Goal: Task Accomplishment & Management: Manage account settings

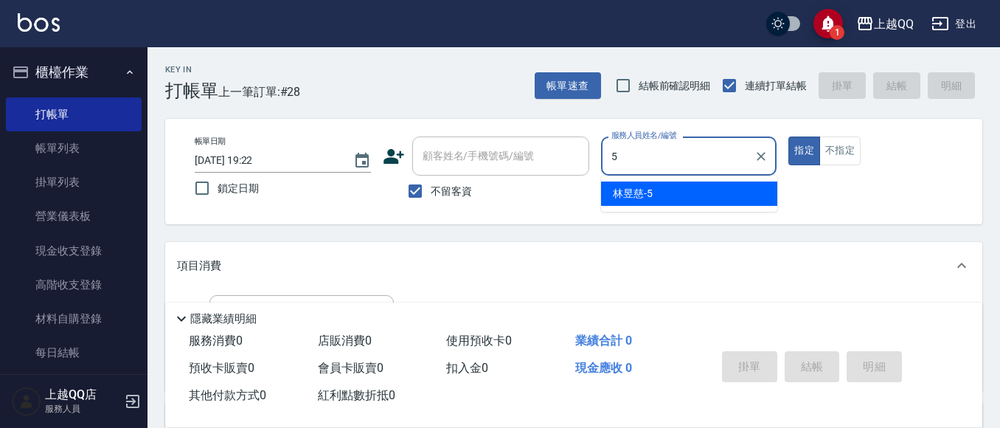
type input "5"
type button "true"
type input "[PERSON_NAME]5"
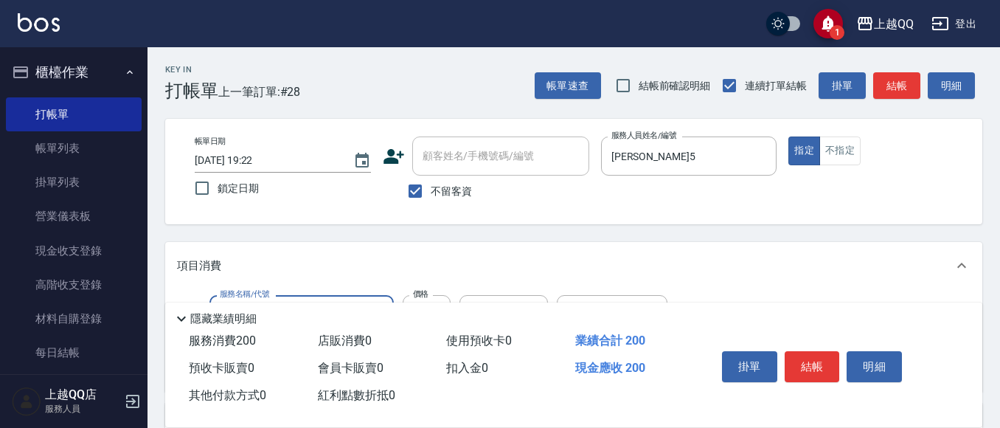
type input "洗髮(101)"
type input "250"
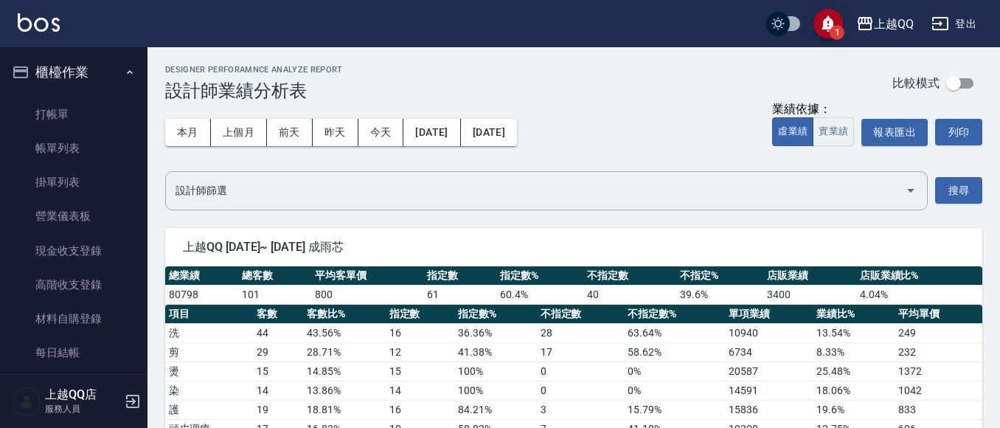
drag, startPoint x: 105, startPoint y: 140, endPoint x: 364, endPoint y: 200, distance: 265.6
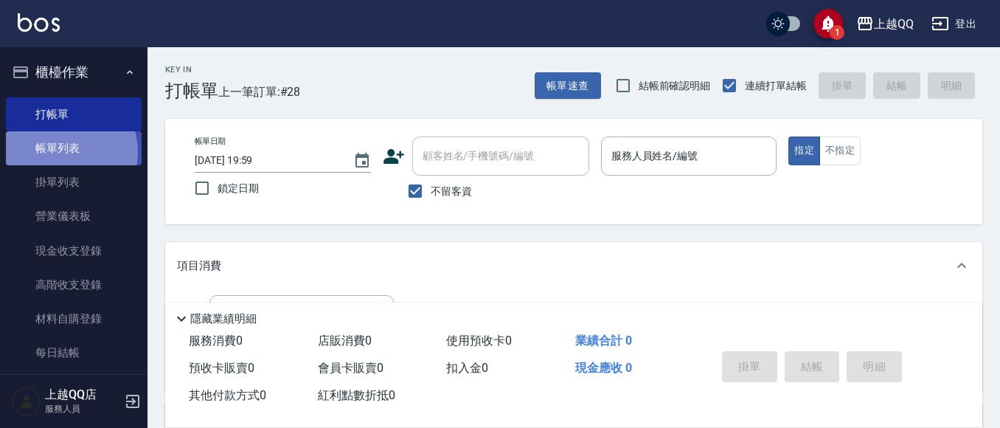
click at [60, 152] on link "帳單列表" at bounding box center [74, 148] width 136 height 34
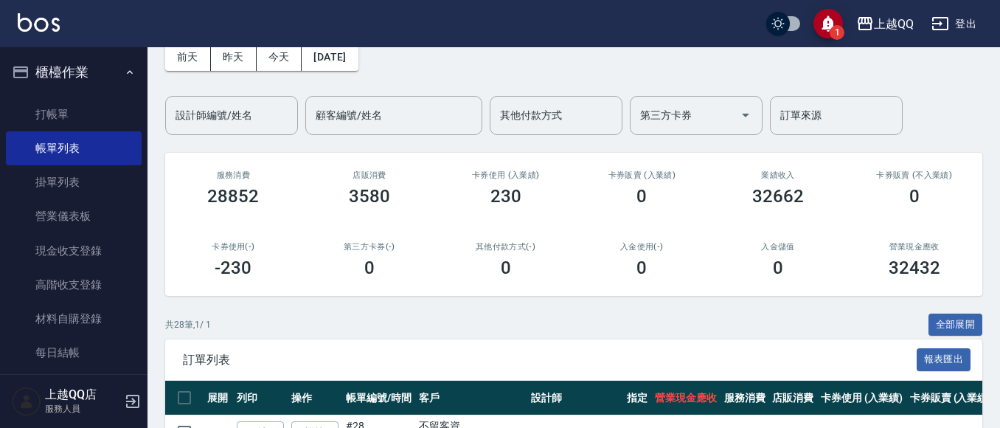
scroll to position [221, 0]
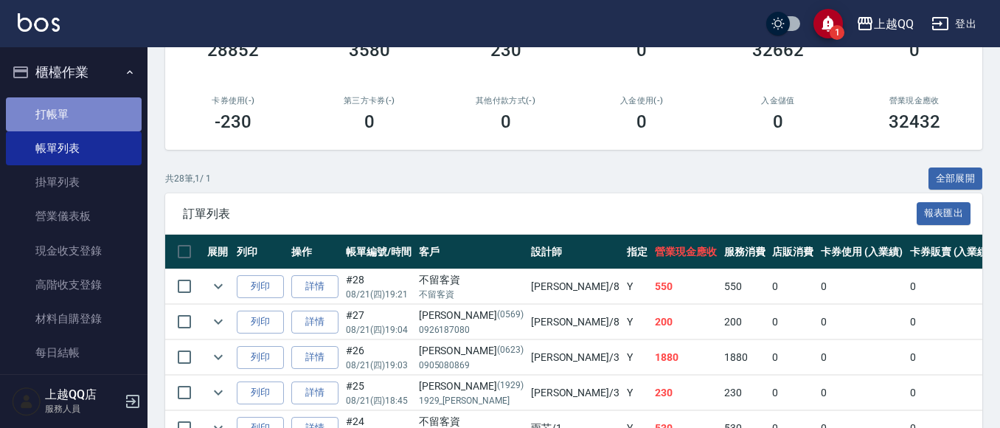
click at [106, 105] on link "打帳單" at bounding box center [74, 114] width 136 height 34
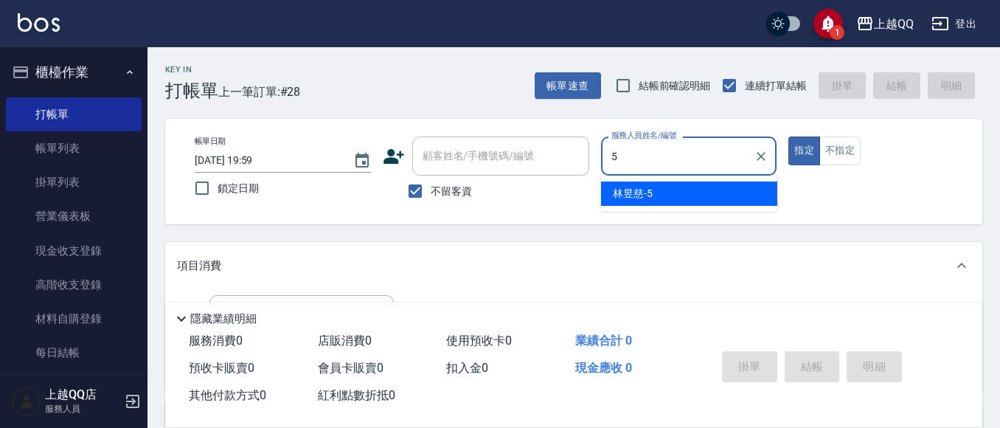
type input "[PERSON_NAME]5"
type button "true"
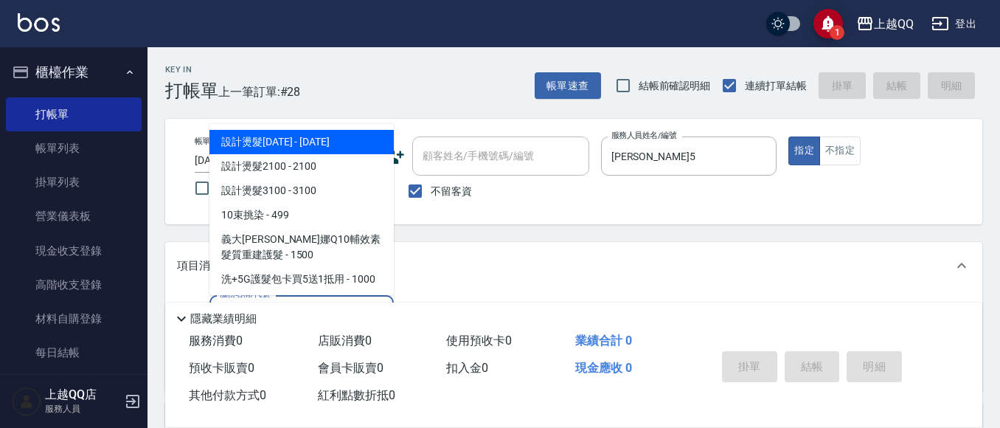
type input "101"
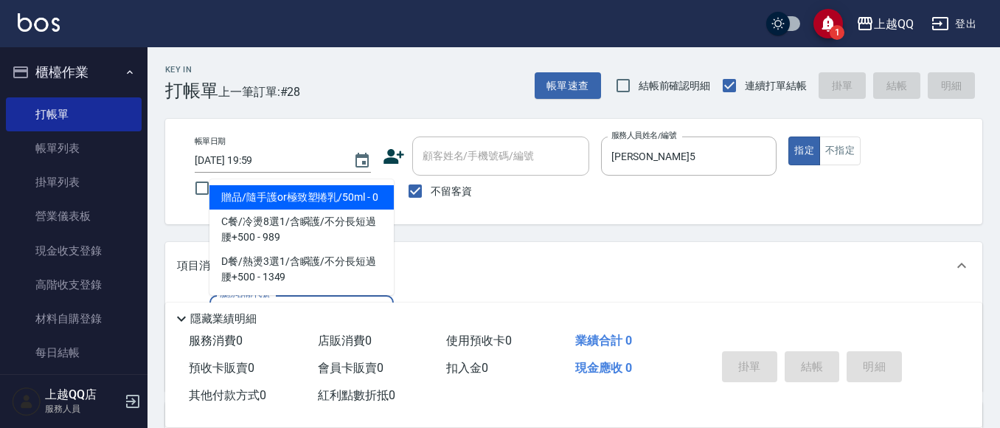
type input "贈品/隨手護or極致塑捲乳/50ml(1111)"
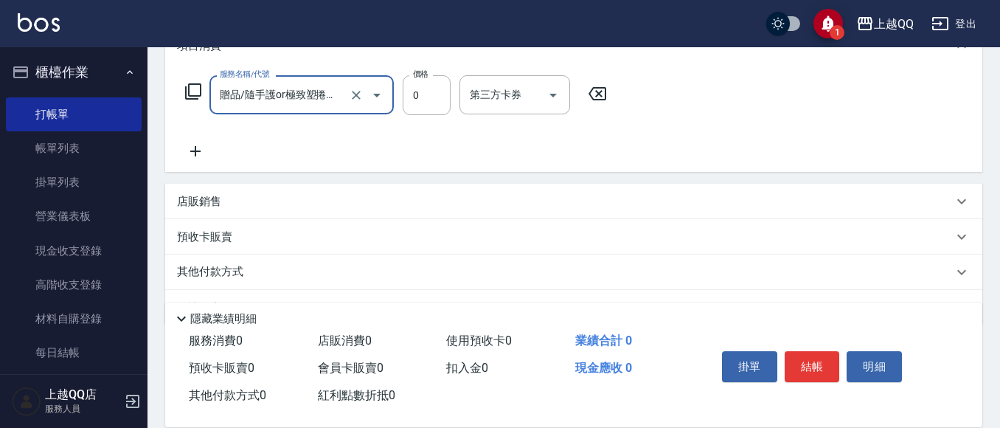
scroll to position [221, 0]
click at [355, 91] on icon "Clear" at bounding box center [356, 93] width 15 height 15
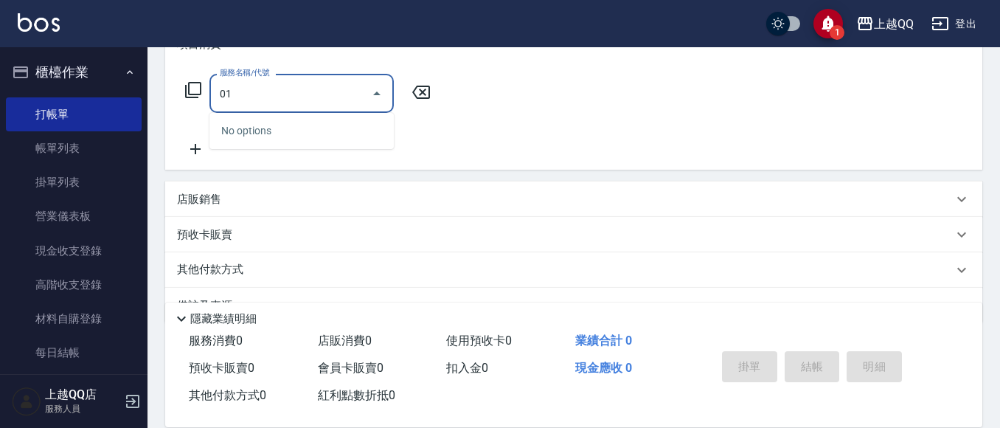
type input "0"
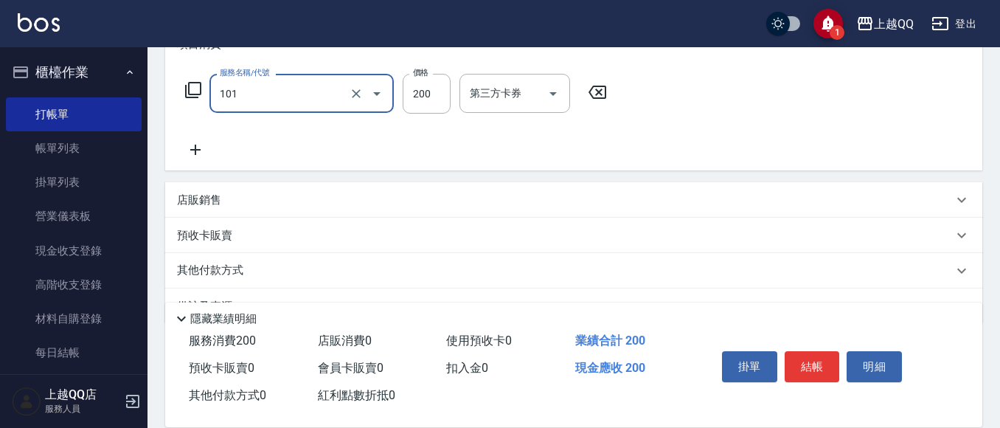
type input "洗髮(101)"
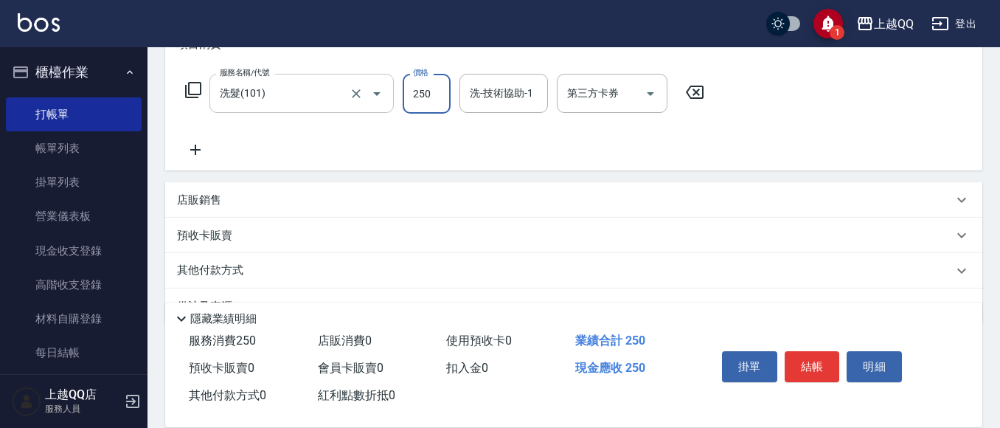
type input "250"
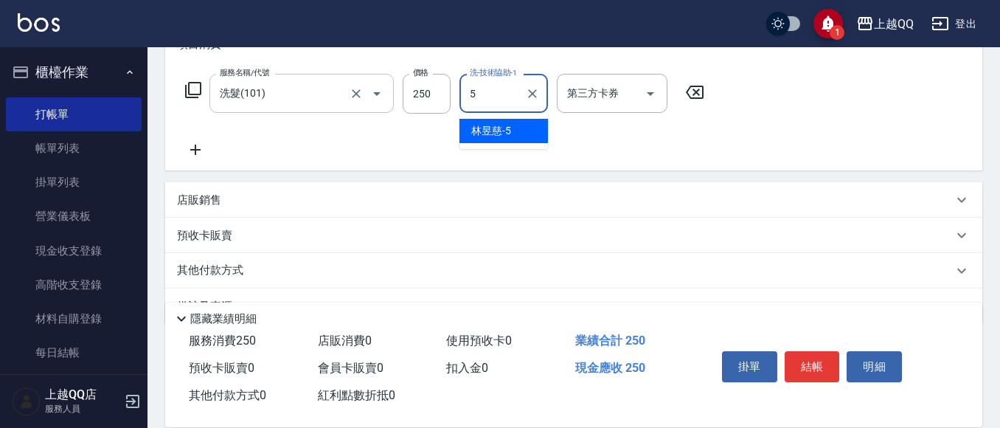
type input "[PERSON_NAME]5"
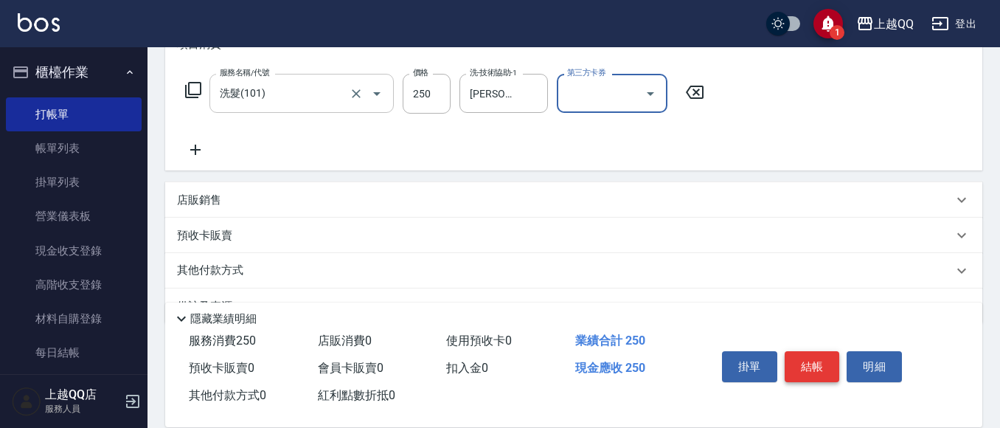
click at [807, 360] on button "結帳" at bounding box center [811, 366] width 55 height 31
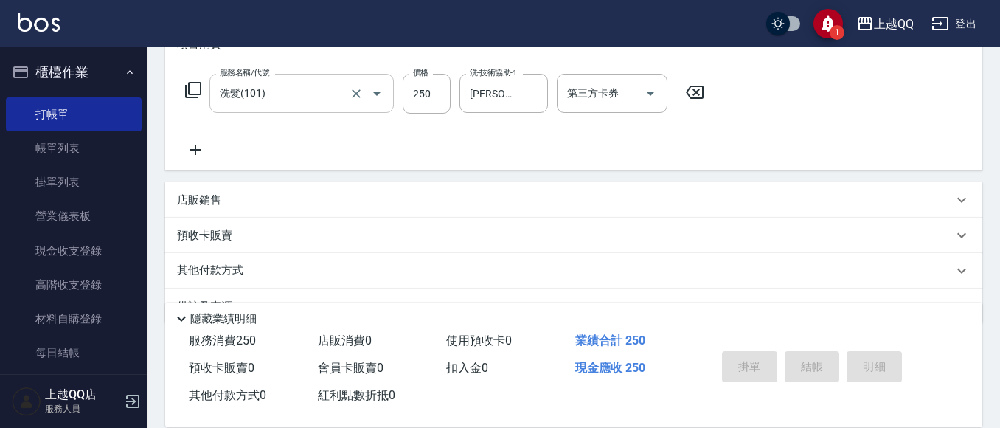
type input "[DATE] 20:00"
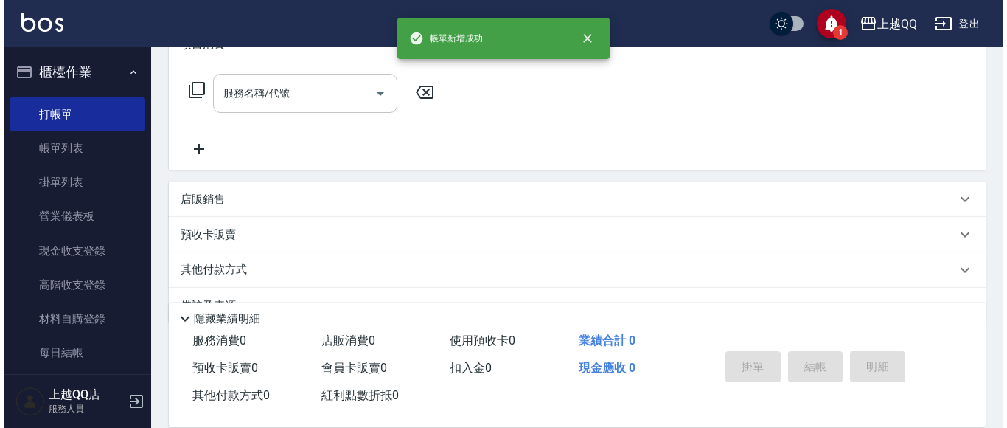
scroll to position [0, 0]
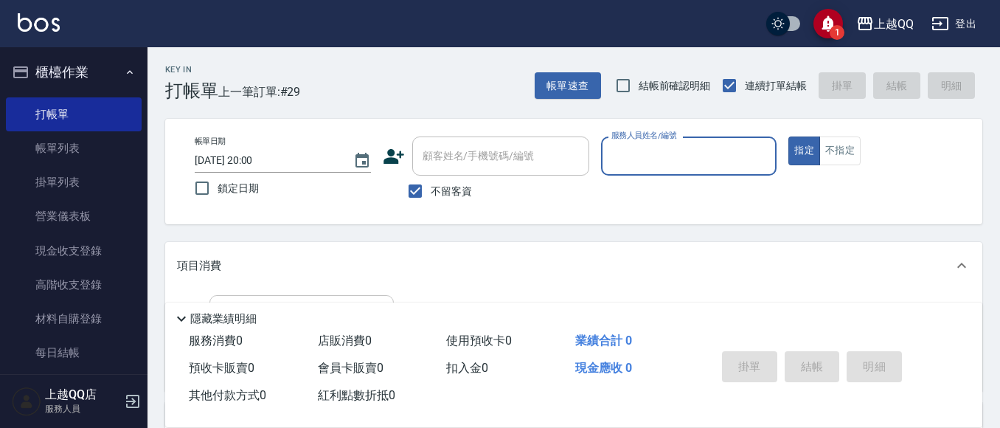
click at [566, 100] on div "帳單速查 結帳前確認明細 連續打單結帳 掛單 結帳 明細" at bounding box center [759, 85] width 448 height 31
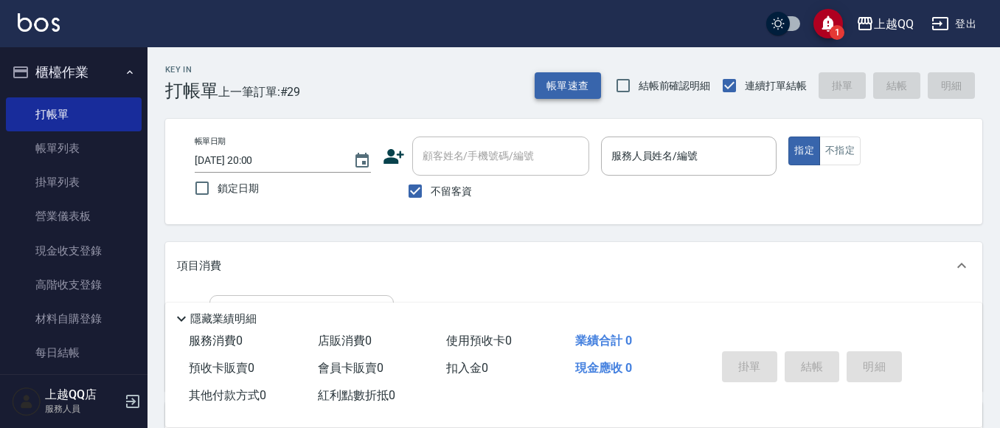
click at [580, 81] on button "帳單速查" at bounding box center [568, 85] width 66 height 27
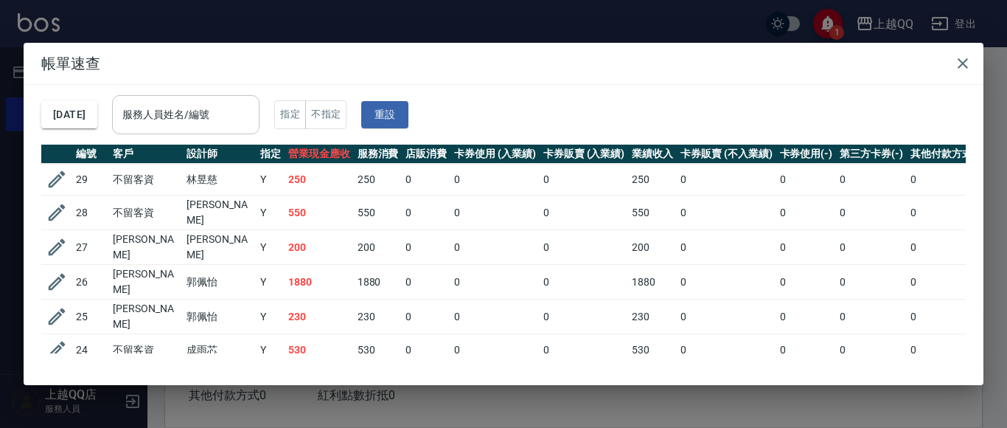
click at [253, 108] on input "服務人員姓名/編號" at bounding box center [186, 115] width 134 height 26
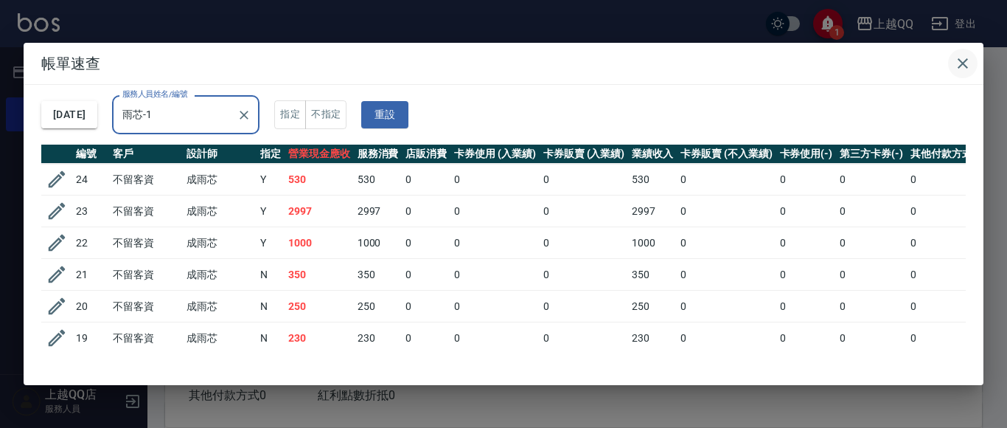
type input "雨芯-1"
click at [957, 63] on icon "button" at bounding box center [963, 64] width 18 height 18
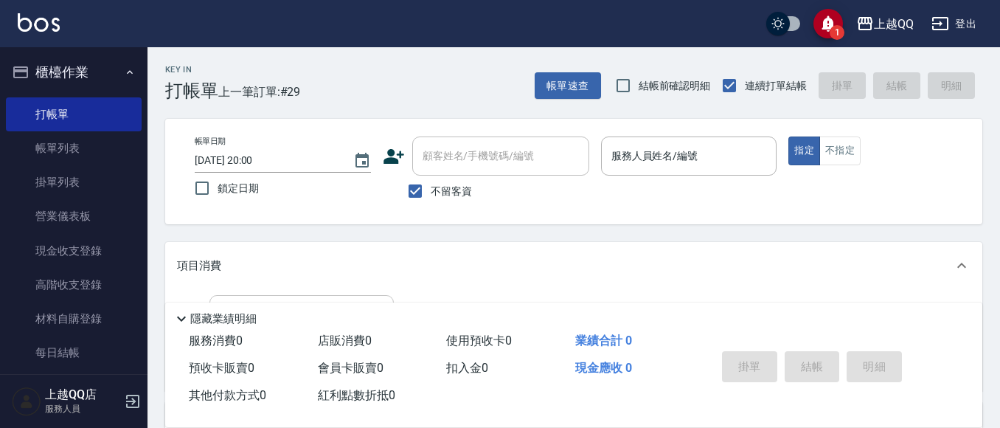
drag, startPoint x: 601, startPoint y: 104, endPoint x: 585, endPoint y: 104, distance: 16.2
click at [585, 104] on div "Key In 打帳單 上一筆訂單:#29 帳單速查 結帳前確認明細 連續打單結帳 掛單 結帳 明細 帳單日期 [DATE] 20:00 鎖定日期 顧客姓名/手…" at bounding box center [573, 366] width 852 height 638
click at [563, 77] on button "帳單速查" at bounding box center [568, 85] width 66 height 27
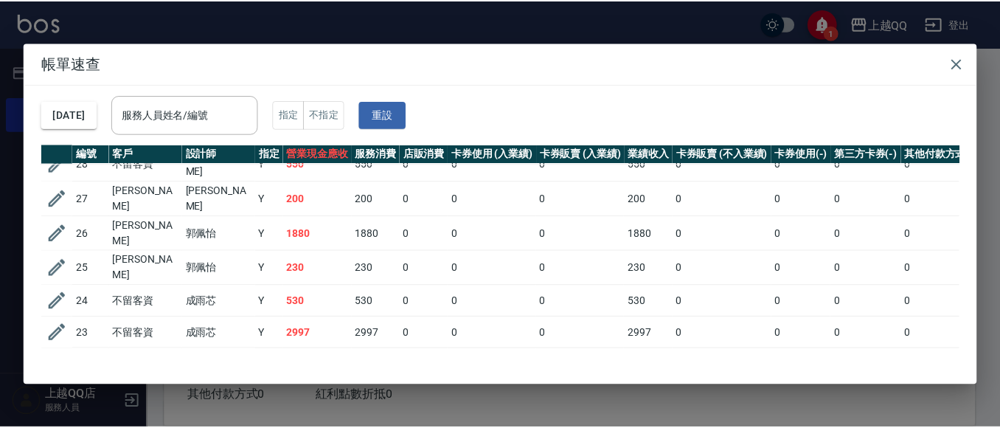
scroll to position [74, 0]
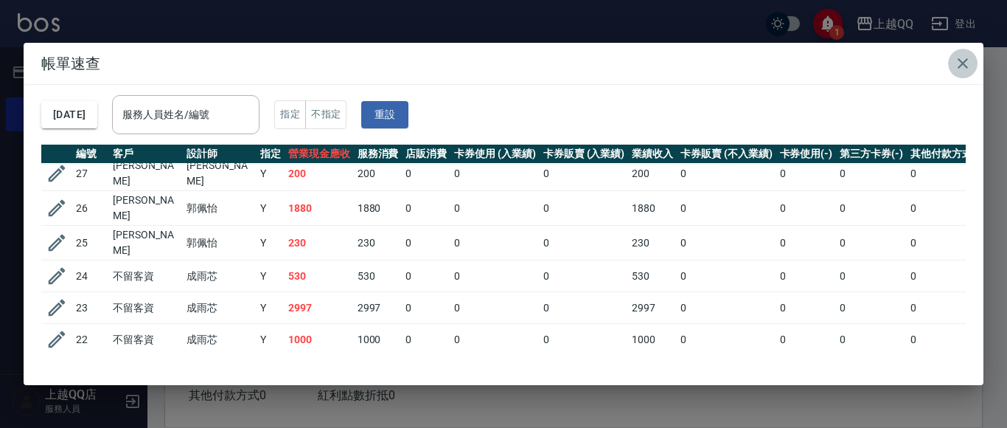
click at [960, 63] on icon "button" at bounding box center [963, 64] width 18 height 18
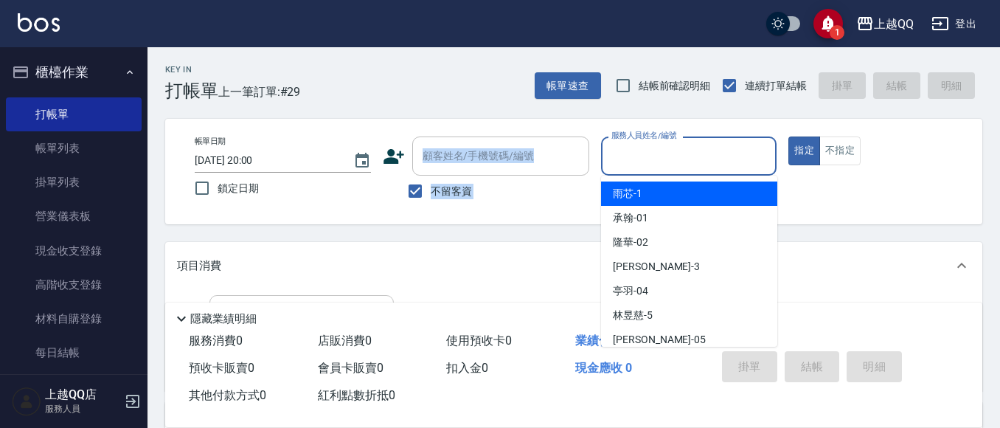
click at [614, 149] on input "服務人員姓名/編號" at bounding box center [689, 156] width 163 height 26
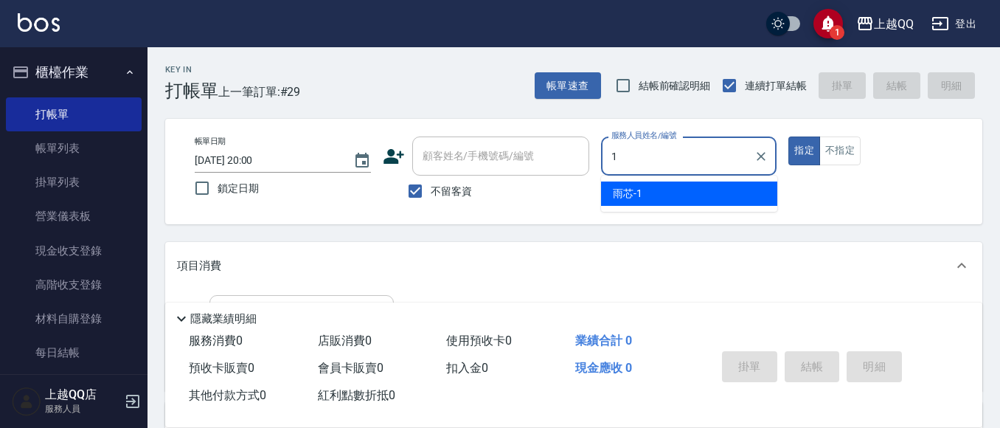
type input "雨芯-1"
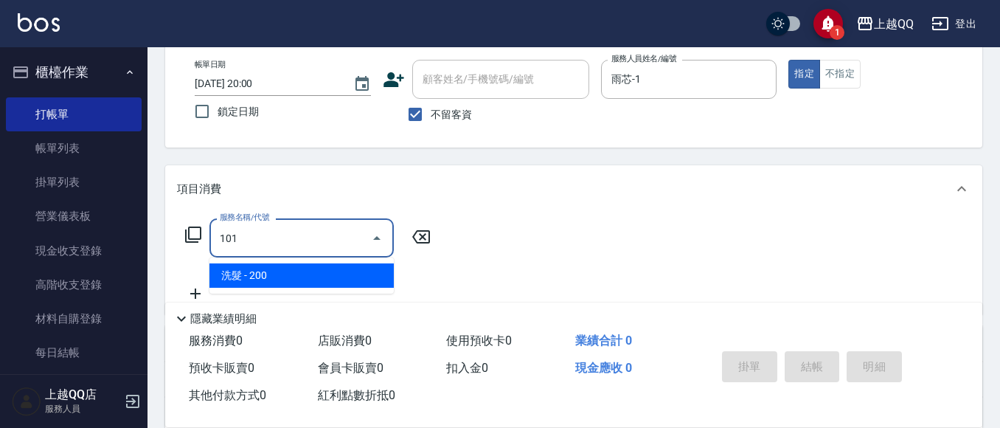
scroll to position [147, 0]
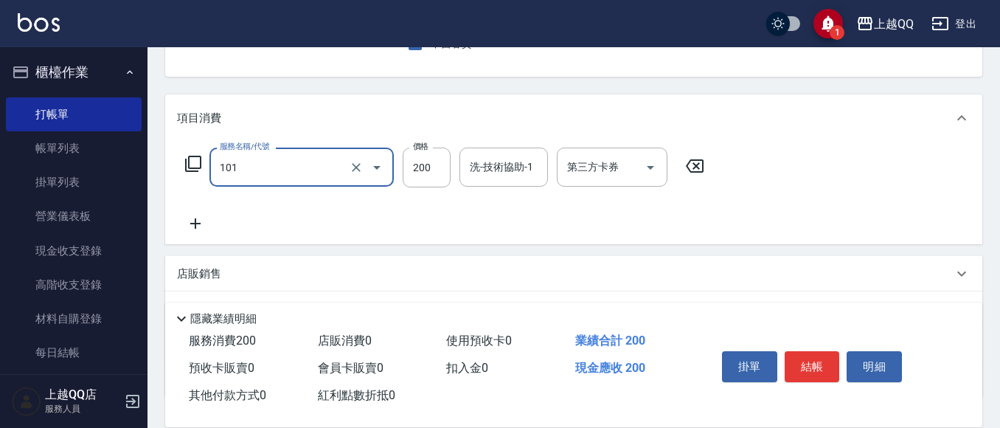
type input "洗髮(101)"
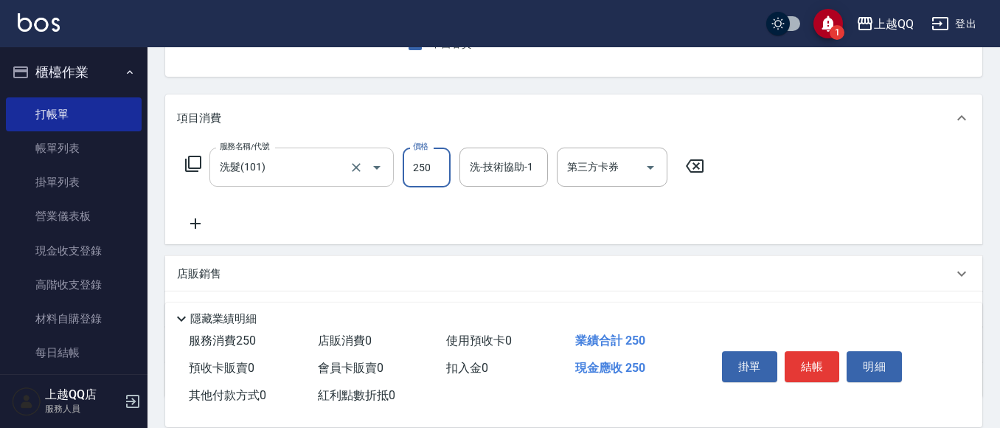
type input "250"
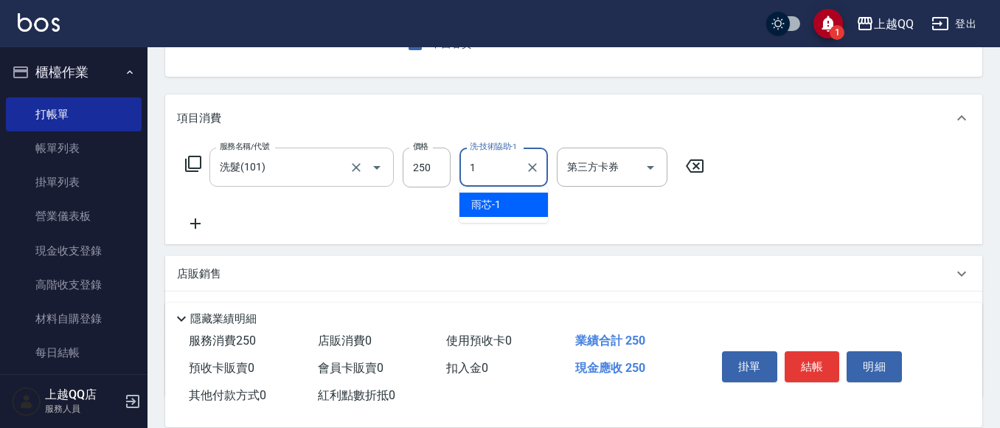
type input "雨芯-1"
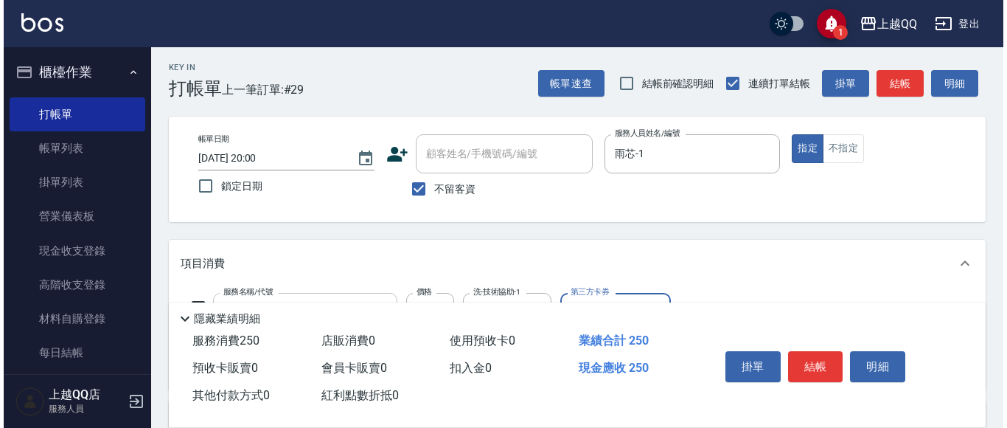
scroll to position [0, 0]
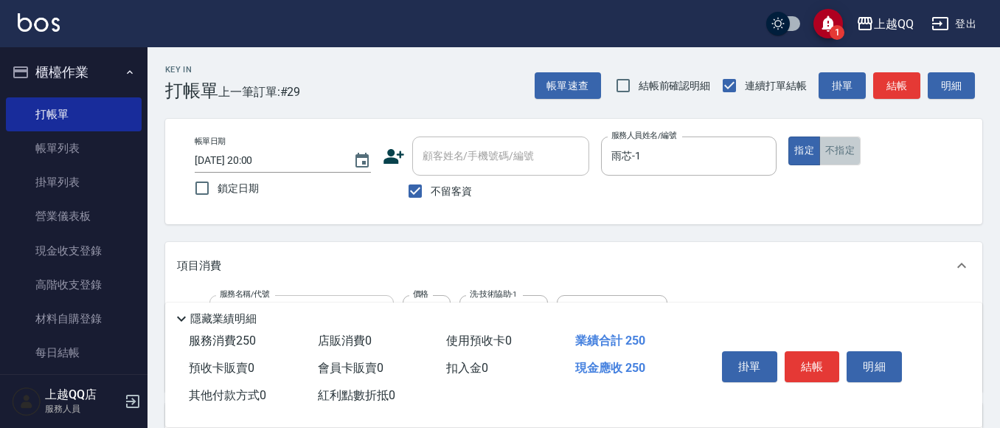
click at [848, 156] on button "不指定" at bounding box center [839, 150] width 41 height 29
click at [814, 366] on button "結帳" at bounding box center [811, 366] width 55 height 31
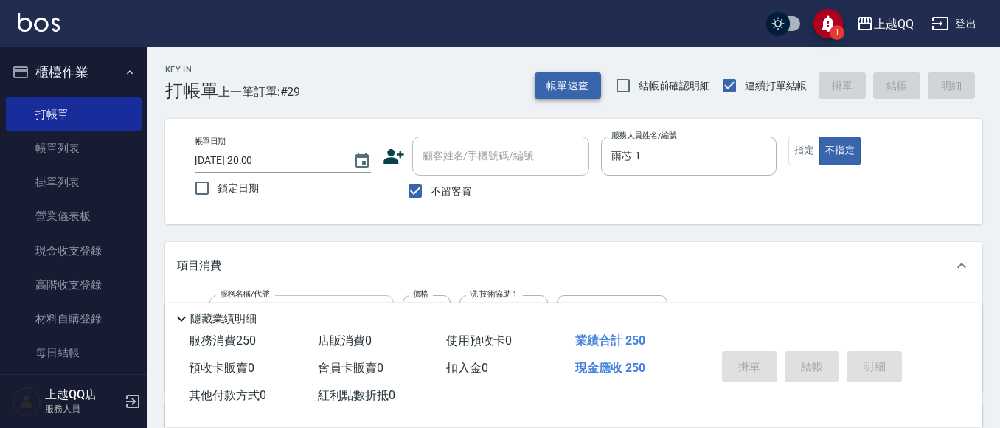
type input "[DATE] 20:03"
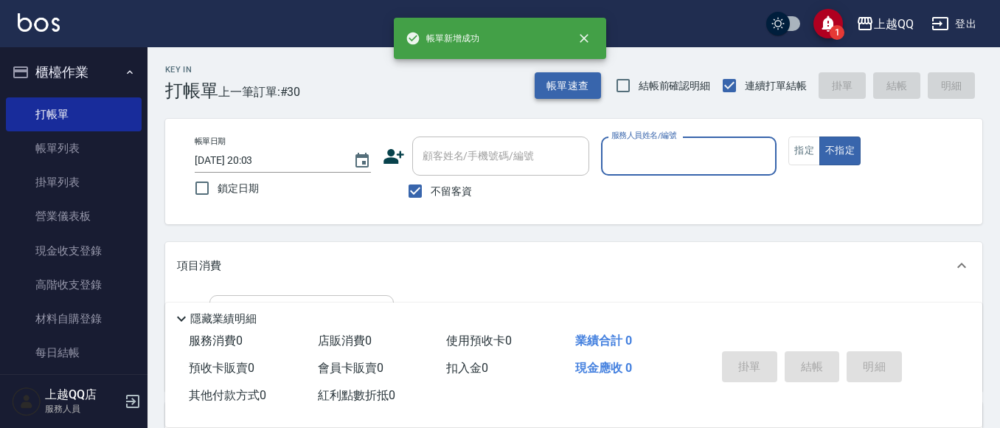
click at [557, 88] on button "帳單速查" at bounding box center [568, 85] width 66 height 27
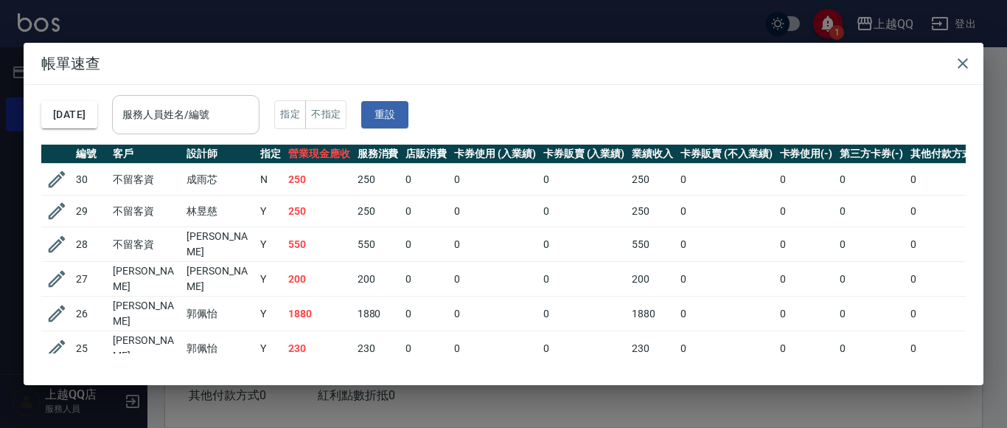
click at [235, 113] on input "服務人員姓名/編號" at bounding box center [186, 115] width 134 height 26
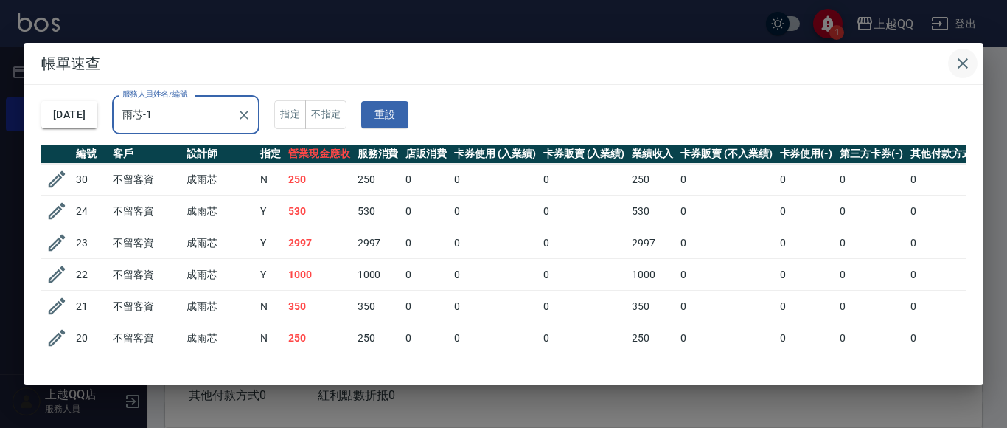
type input "雨芯-1"
click at [970, 65] on icon "button" at bounding box center [963, 64] width 18 height 18
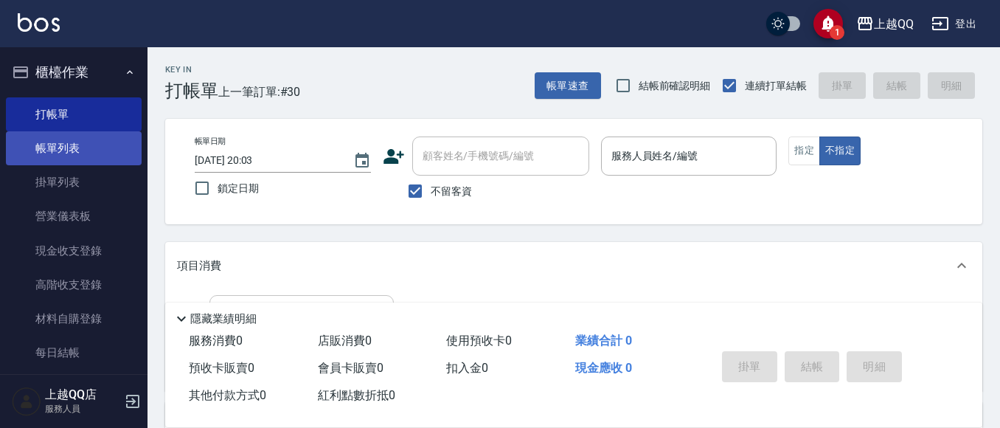
click at [36, 143] on link "帳單列表" at bounding box center [74, 148] width 136 height 34
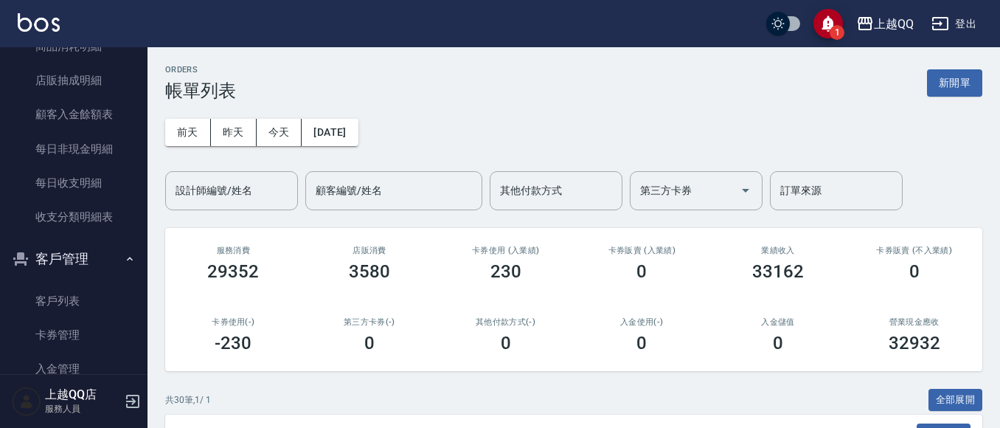
scroll to position [1093, 0]
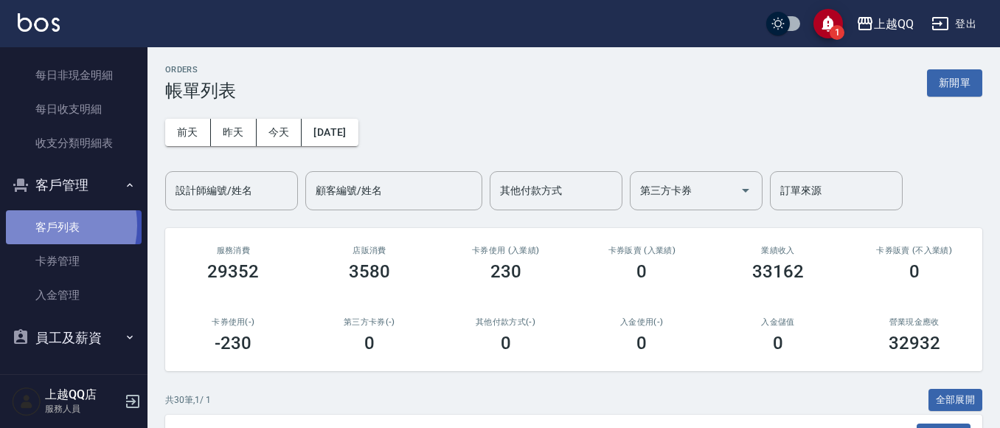
click at [40, 226] on link "客戶列表" at bounding box center [74, 227] width 136 height 34
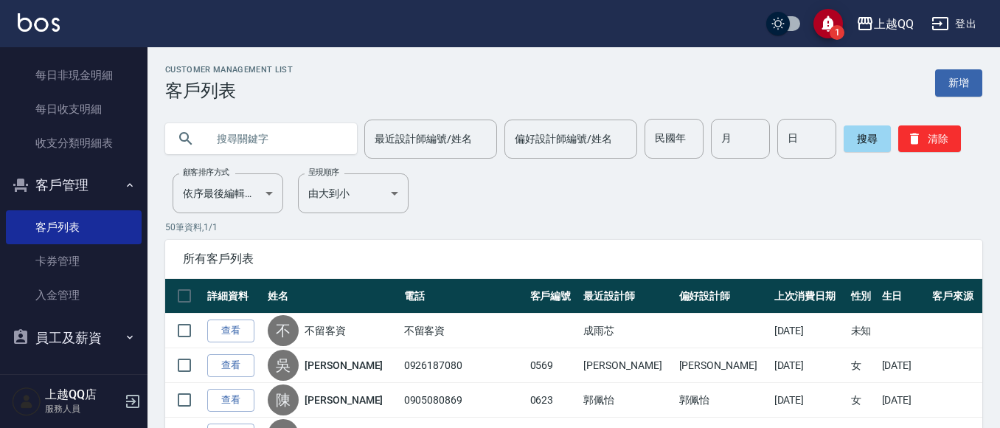
click at [224, 148] on input "text" at bounding box center [275, 139] width 139 height 40
type input "[PERSON_NAME]"
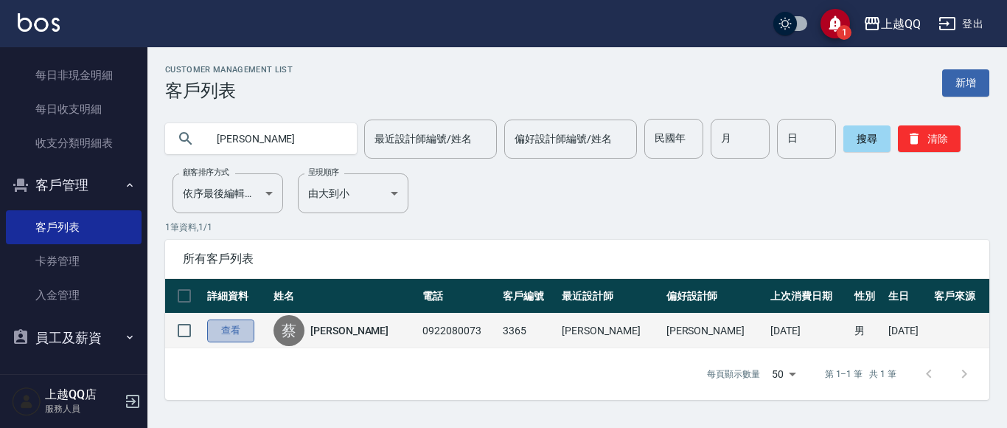
click at [239, 335] on link "查看" at bounding box center [230, 330] width 47 height 23
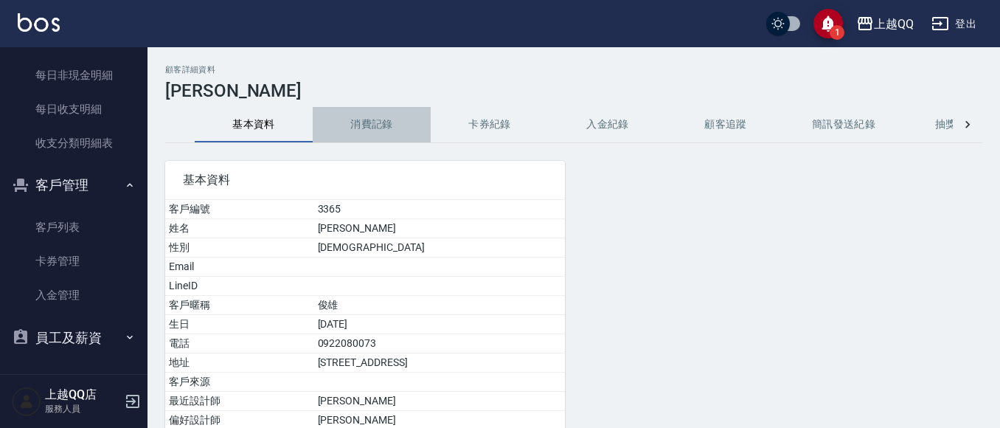
click at [371, 115] on button "消費記錄" at bounding box center [372, 124] width 118 height 35
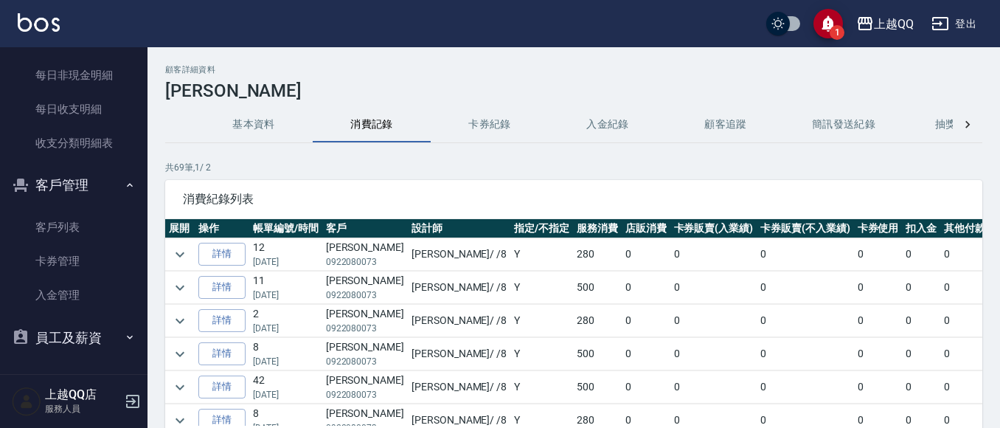
click at [82, 179] on button "客戶管理" at bounding box center [74, 185] width 136 height 38
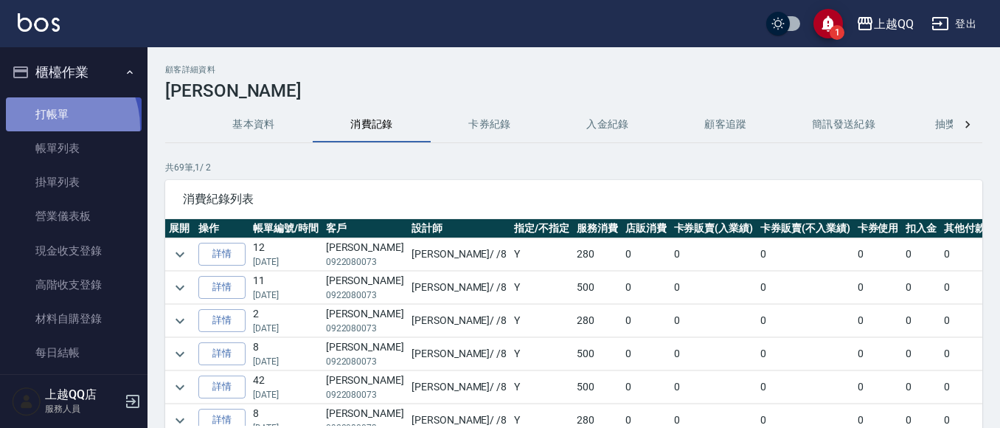
click at [49, 127] on link "打帳單" at bounding box center [74, 114] width 136 height 34
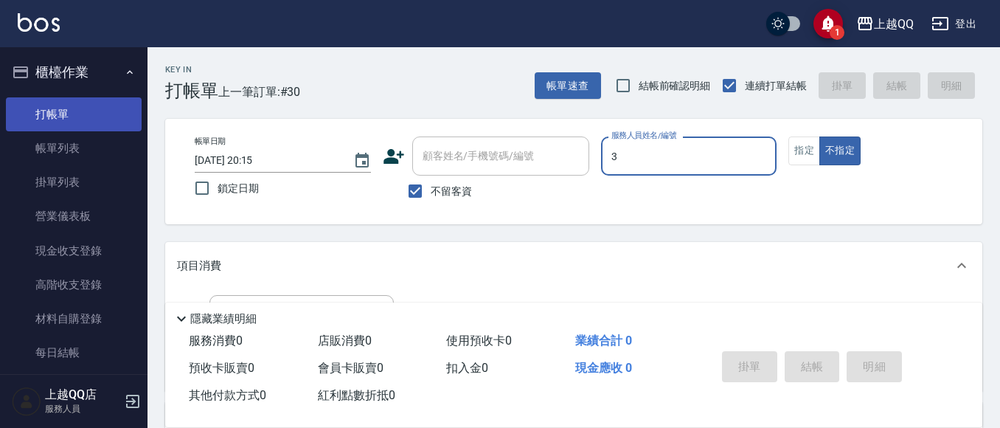
type input "3"
type button "false"
type input "佩怡-3"
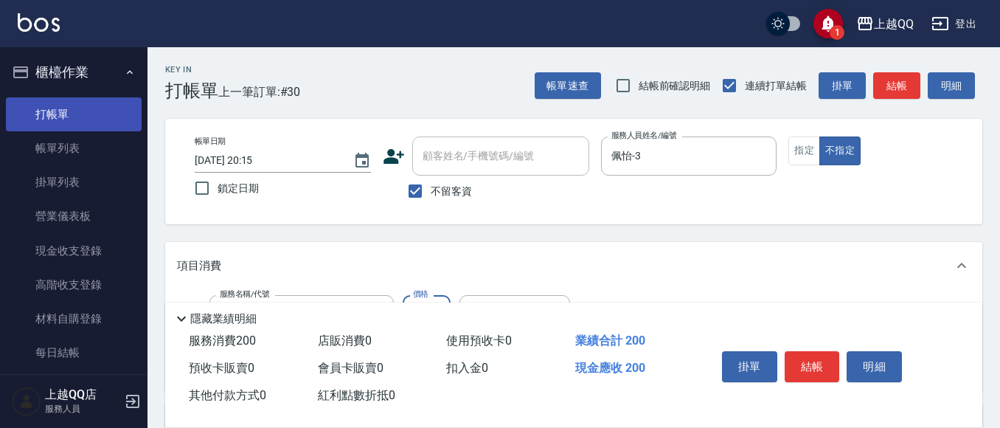
type input "洗髮(101)"
type input "230"
type input "[PERSON_NAME]5"
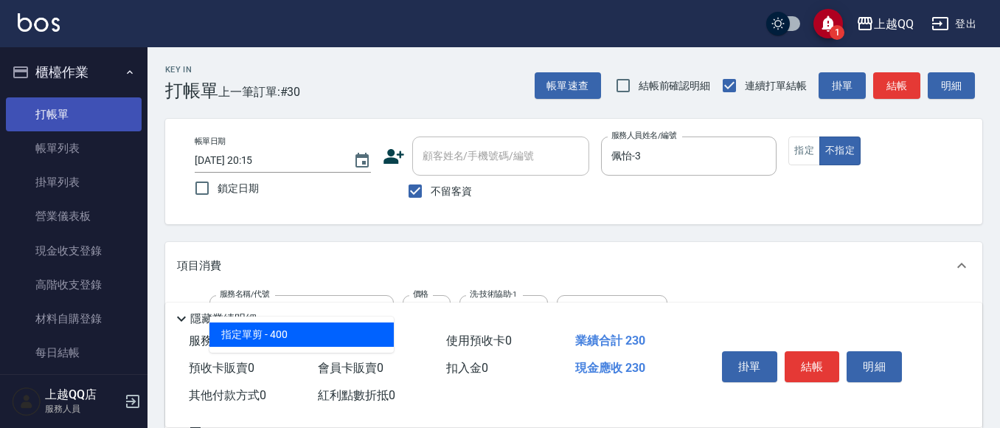
type input "指定單剪(203)"
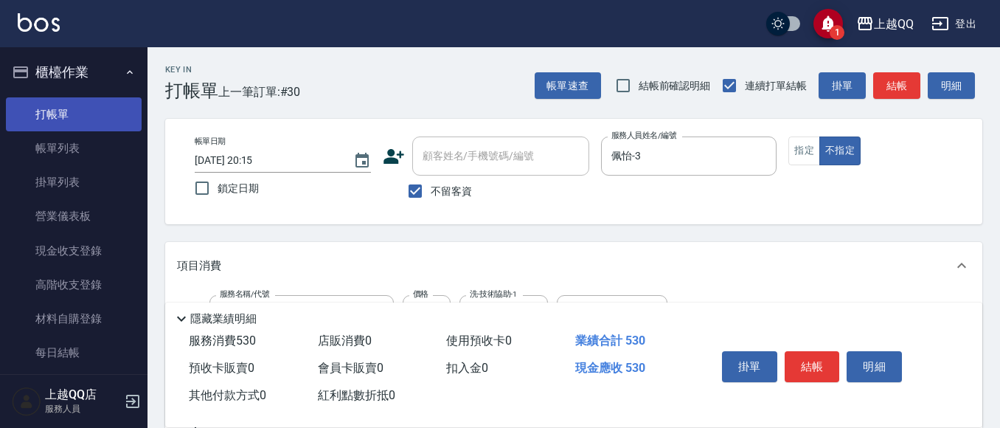
type input "300"
click at [784, 153] on div "帳單日期 [DATE] 20:15 鎖定日期 顧客姓名/手機號碼/編號 顧客姓名/手機號碼/編號 不留客資 服務人員姓名/編號 [PERSON_NAME]-3…" at bounding box center [574, 171] width 782 height 70
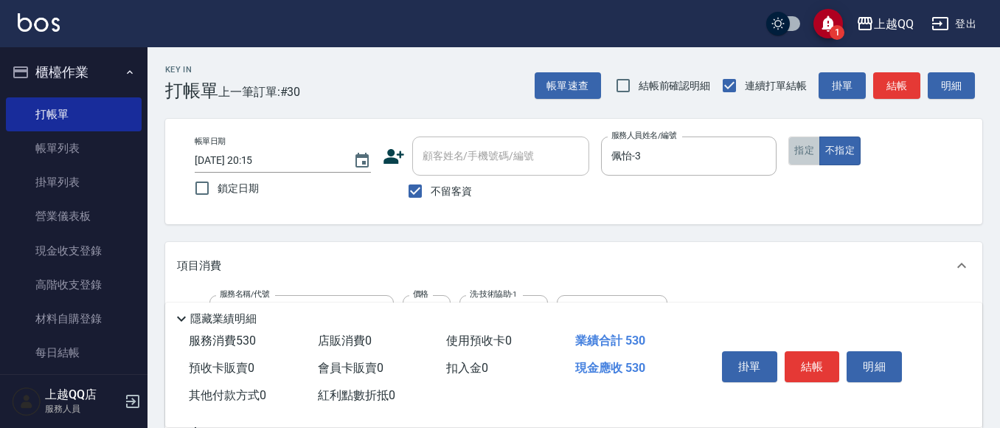
click at [797, 149] on button "指定" at bounding box center [804, 150] width 32 height 29
click at [831, 366] on button "結帳" at bounding box center [811, 366] width 55 height 31
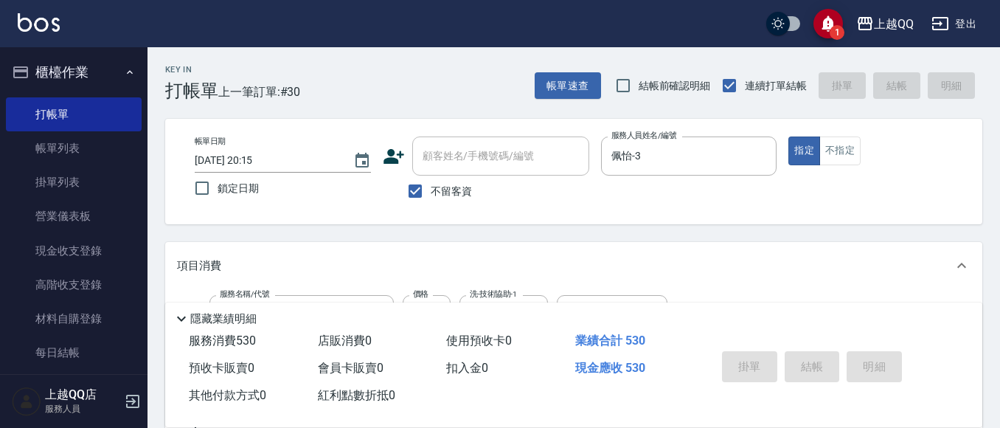
type input "[DATE] 20:16"
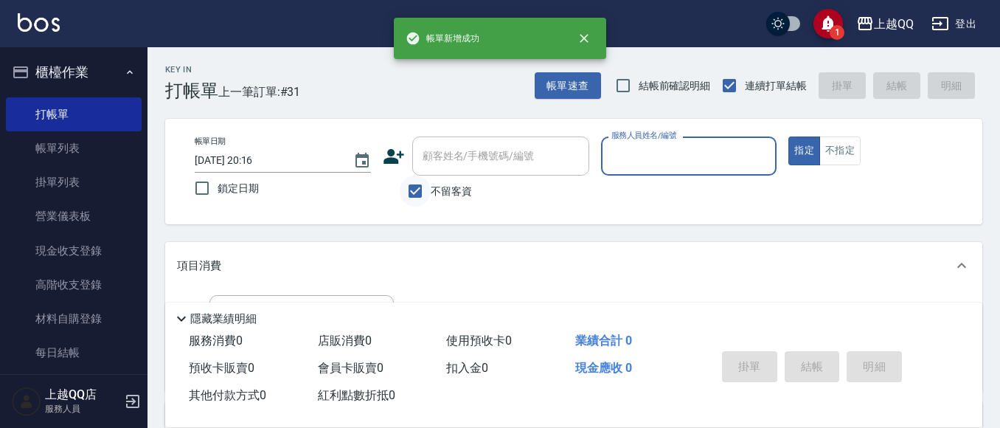
click at [413, 187] on input "不留客資" at bounding box center [415, 190] width 31 height 31
checkbox input "false"
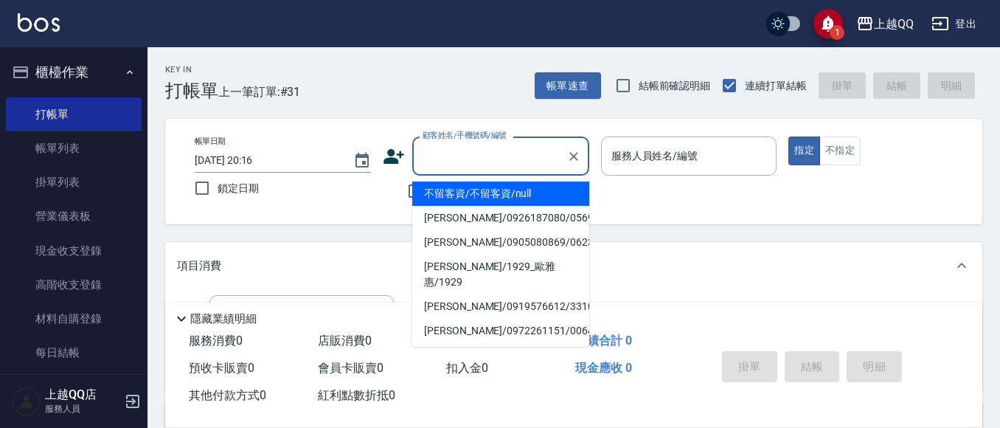
click at [456, 146] on div "顧客姓名/手機號碼/編號 顧客姓名/手機號碼/編號" at bounding box center [500, 155] width 177 height 39
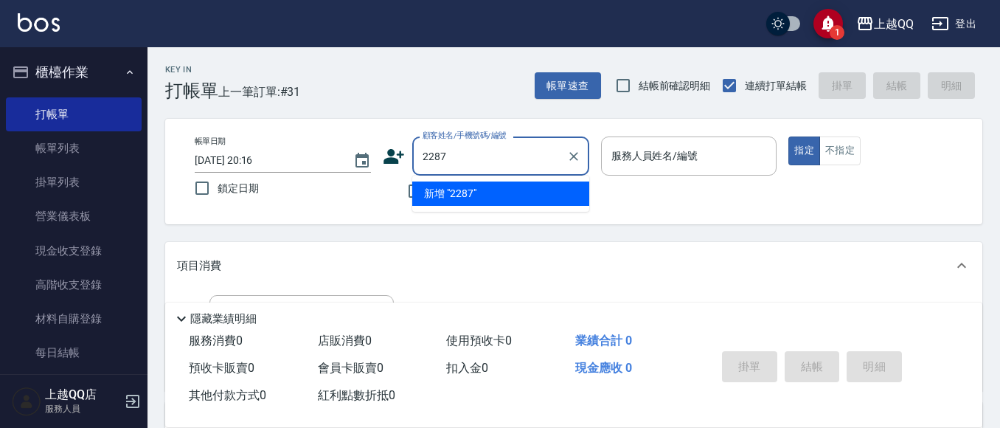
type input "2287"
click at [788, 136] on button "指定" at bounding box center [804, 150] width 32 height 29
type button "true"
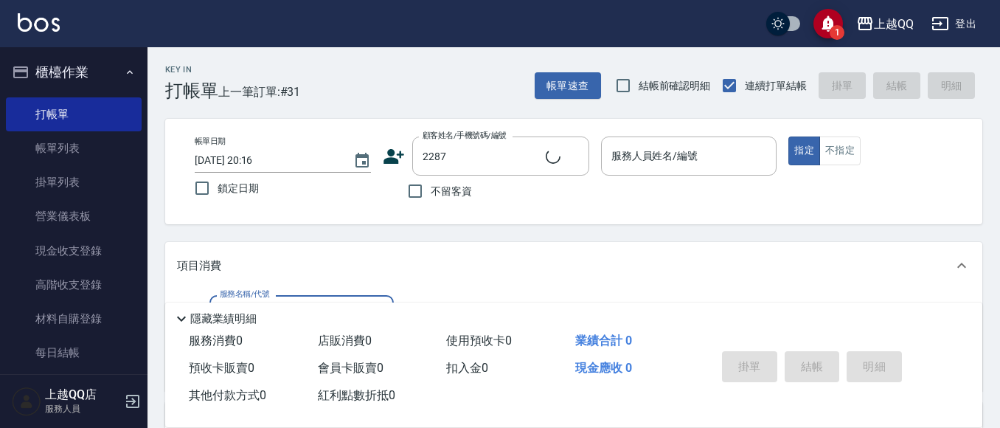
type input "[PERSON_NAME]/0935383380/2287"
type input "佩怡-3"
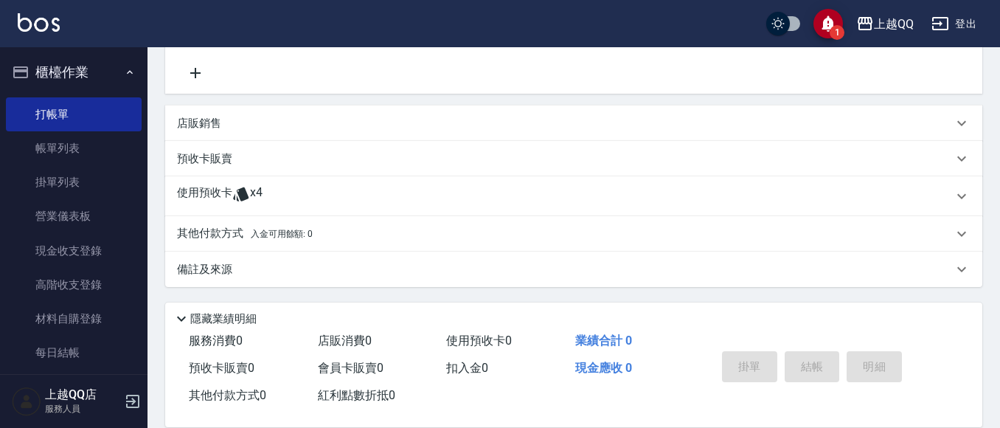
scroll to position [298, 0]
click at [196, 184] on div "使用預收卡 x4" at bounding box center [573, 195] width 817 height 40
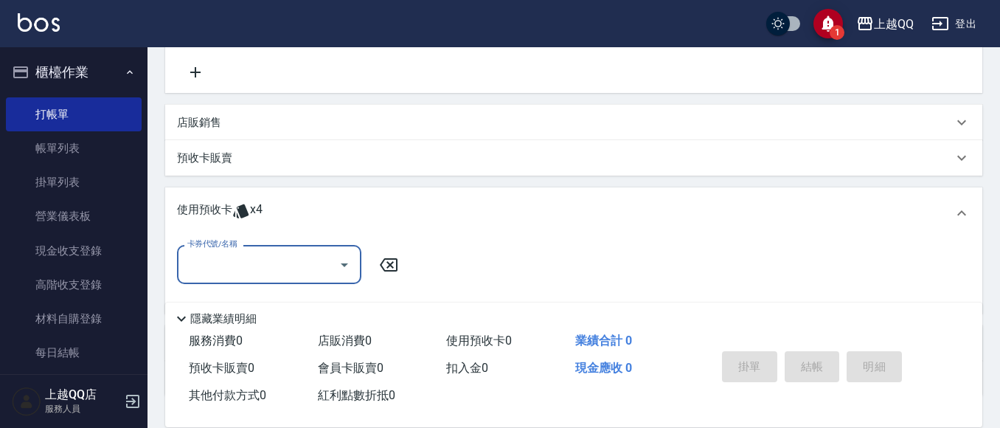
scroll to position [0, 0]
drag, startPoint x: 229, startPoint y: 258, endPoint x: 263, endPoint y: 279, distance: 40.7
click at [229, 260] on input "卡券代號/名稱" at bounding box center [258, 264] width 149 height 26
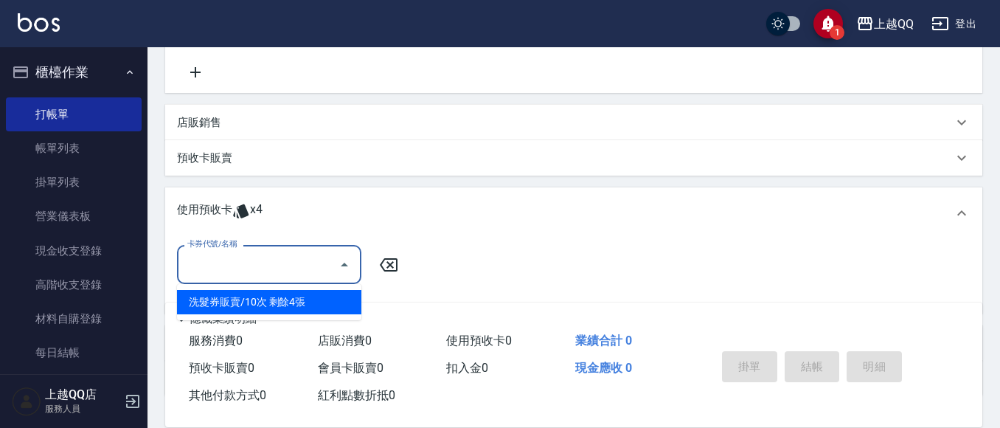
click at [302, 304] on div "洗髮券販賣/10次 剩餘4張" at bounding box center [269, 302] width 184 height 24
type input "洗髮券販賣/10次"
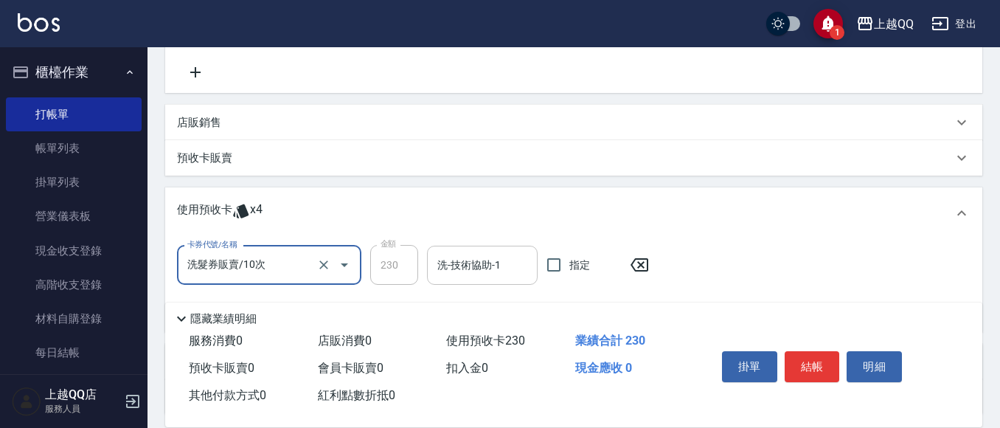
drag, startPoint x: 473, startPoint y: 258, endPoint x: 480, endPoint y: 262, distance: 8.6
click at [479, 262] on div "洗-技術協助-1 洗-技術協助-1" at bounding box center [482, 265] width 111 height 39
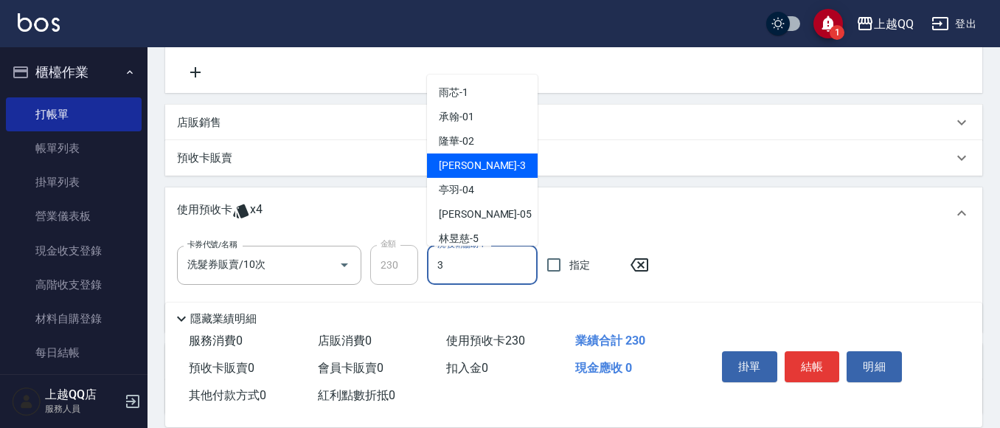
type input "佩怡-3"
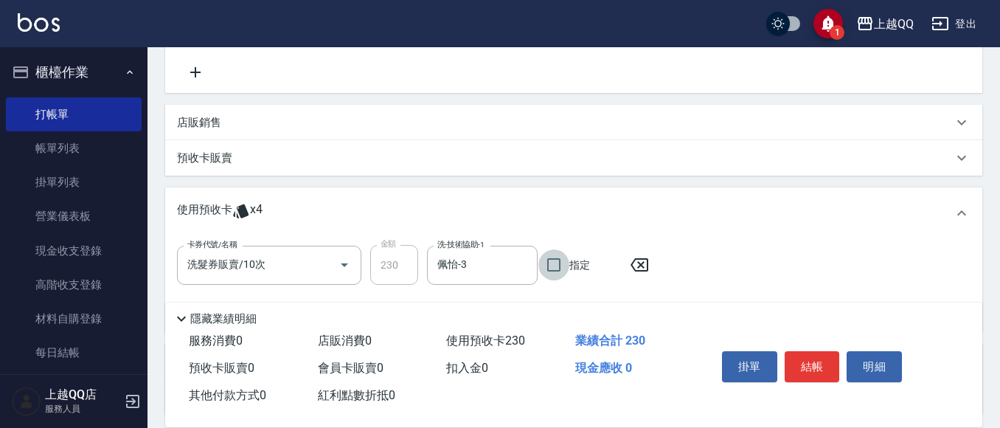
click at [813, 351] on button "結帳" at bounding box center [811, 366] width 55 height 31
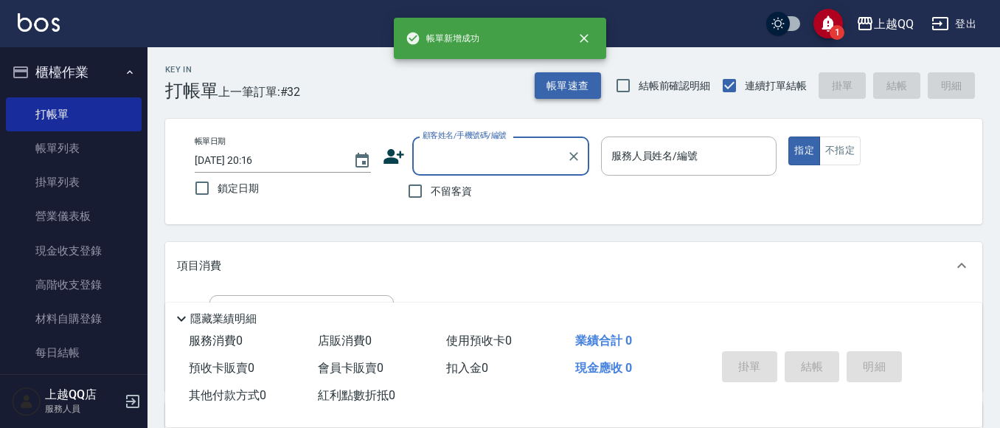
click at [566, 89] on button "帳單速查" at bounding box center [568, 85] width 66 height 27
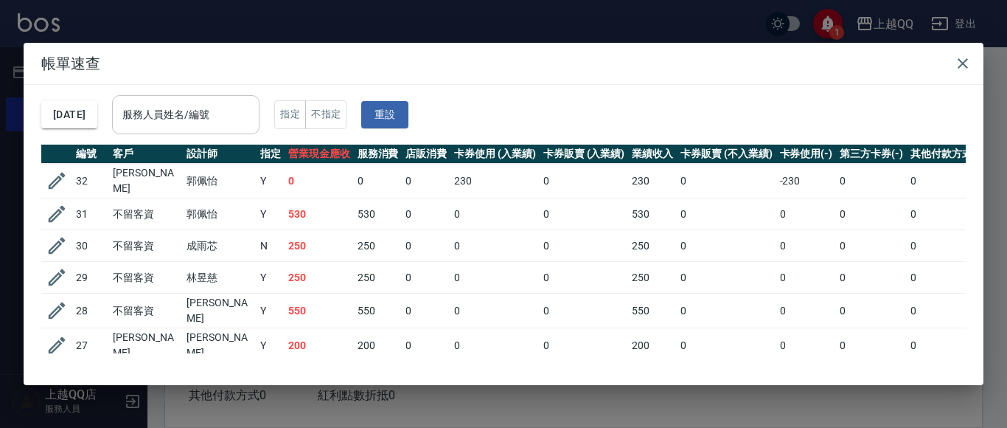
drag, startPoint x: 254, startPoint y: 114, endPoint x: 265, endPoint y: 116, distance: 10.4
click at [253, 115] on input "服務人員姓名/編號" at bounding box center [186, 115] width 134 height 26
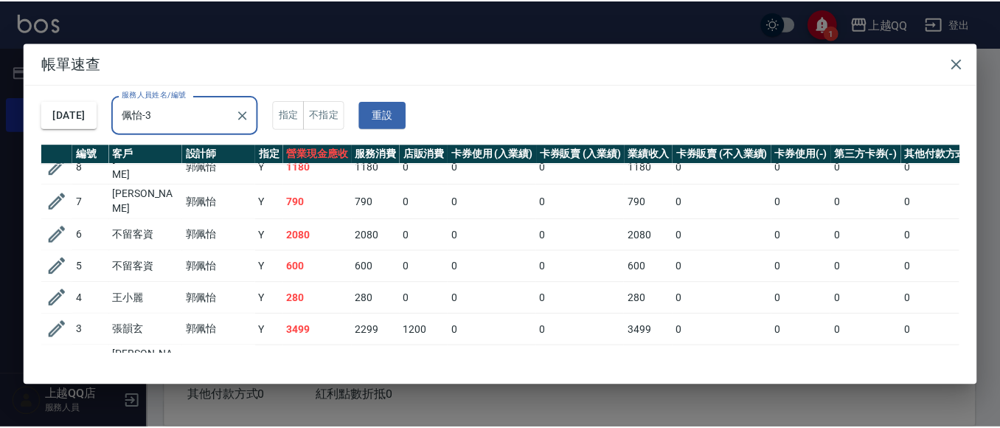
scroll to position [107, 0]
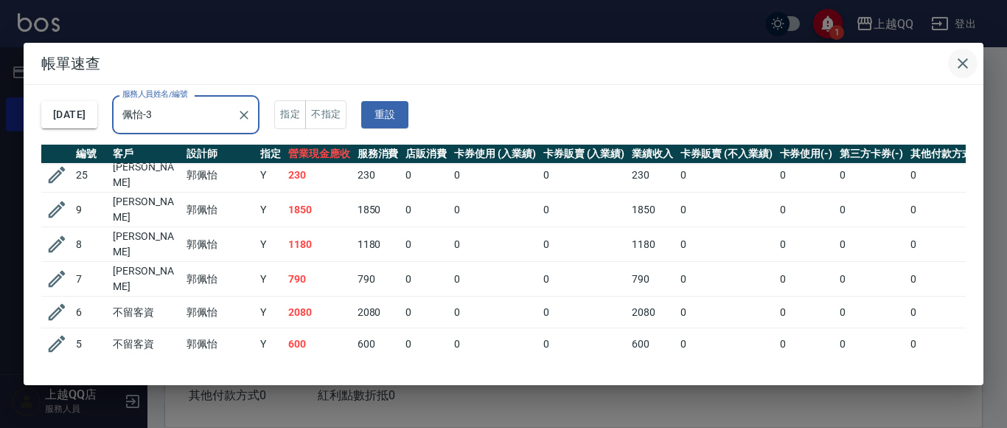
type input "佩怡-3"
click at [975, 63] on button "button" at bounding box center [962, 63] width 29 height 29
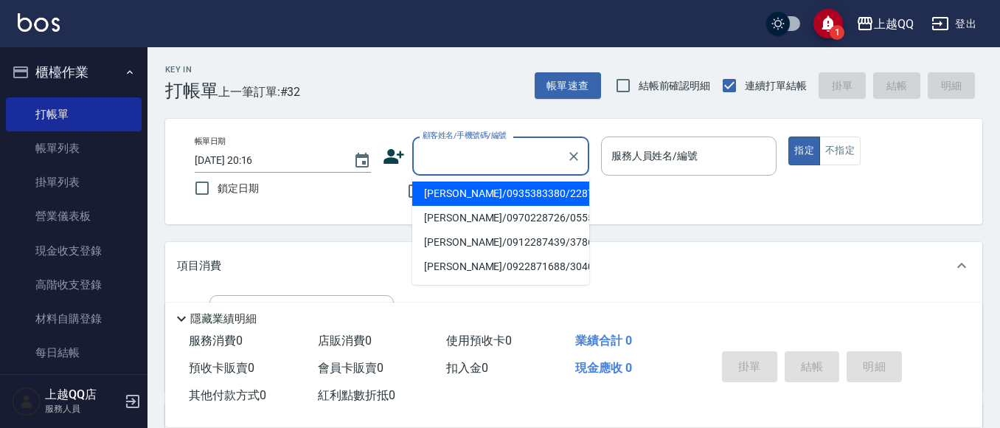
click at [428, 153] on input "顧客姓名/手機號碼/編號" at bounding box center [490, 156] width 142 height 26
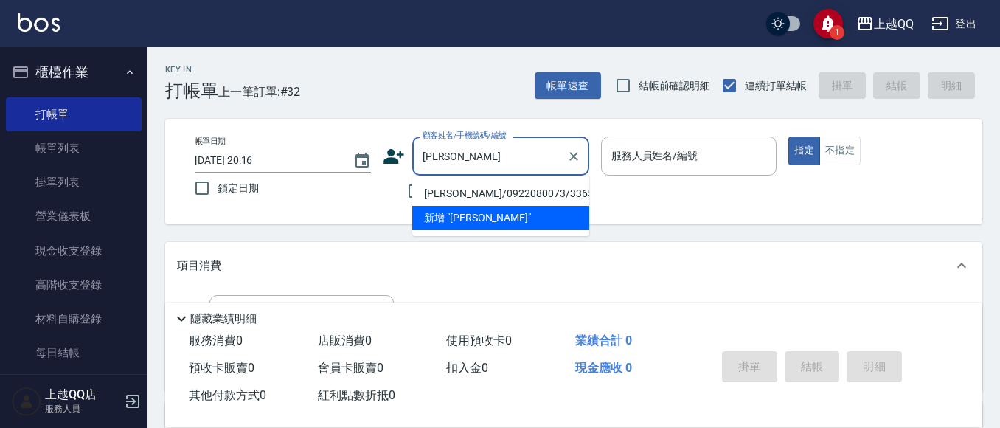
click at [445, 194] on li "[PERSON_NAME]/0922080073/3365" at bounding box center [500, 193] width 177 height 24
type input "[PERSON_NAME]/0922080073/3365"
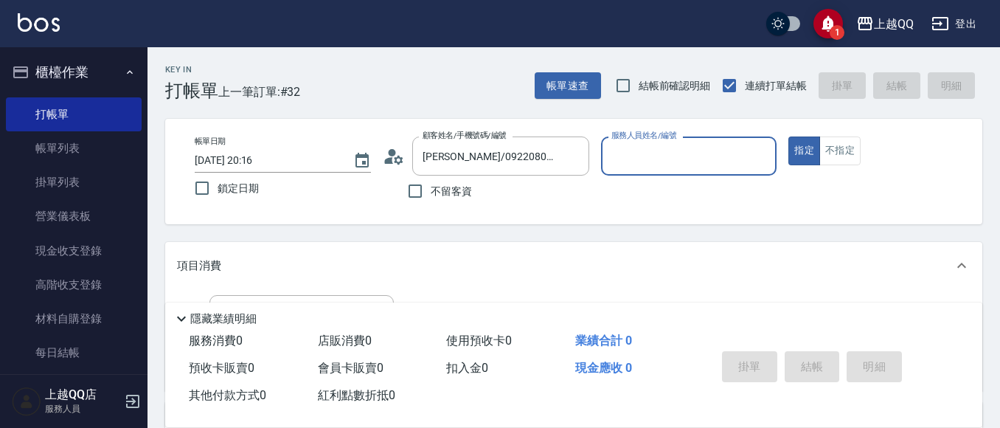
type input "[PERSON_NAME]-8"
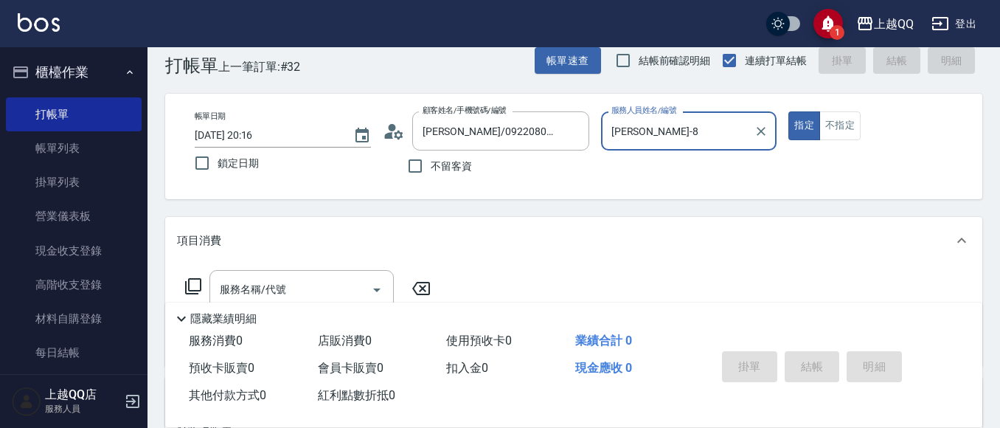
scroll to position [72, 0]
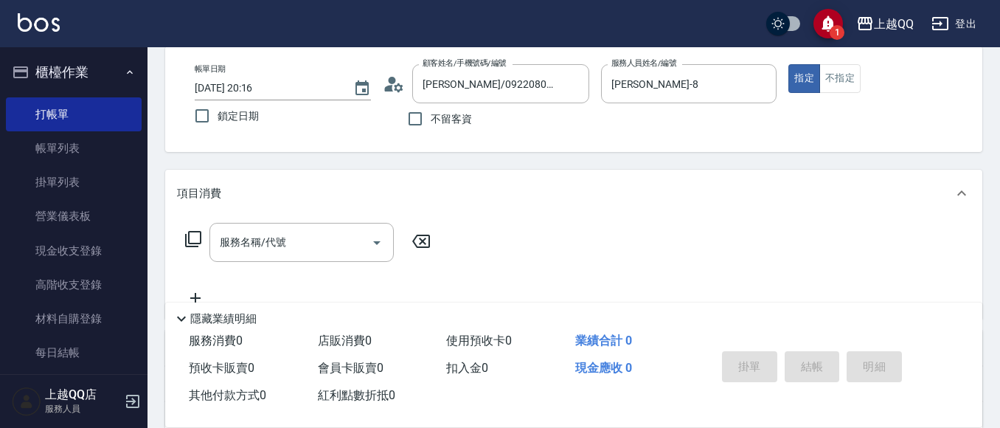
click at [184, 239] on div "服務名稱/代號 服務名稱/代號" at bounding box center [308, 242] width 262 height 39
click at [193, 239] on icon at bounding box center [193, 239] width 18 height 18
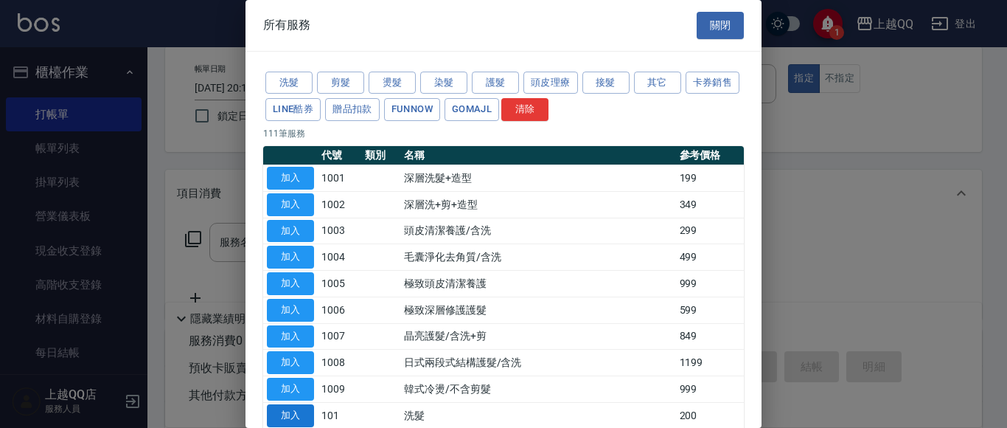
click at [279, 413] on button "加入" at bounding box center [290, 415] width 47 height 23
type input "洗髮(101)"
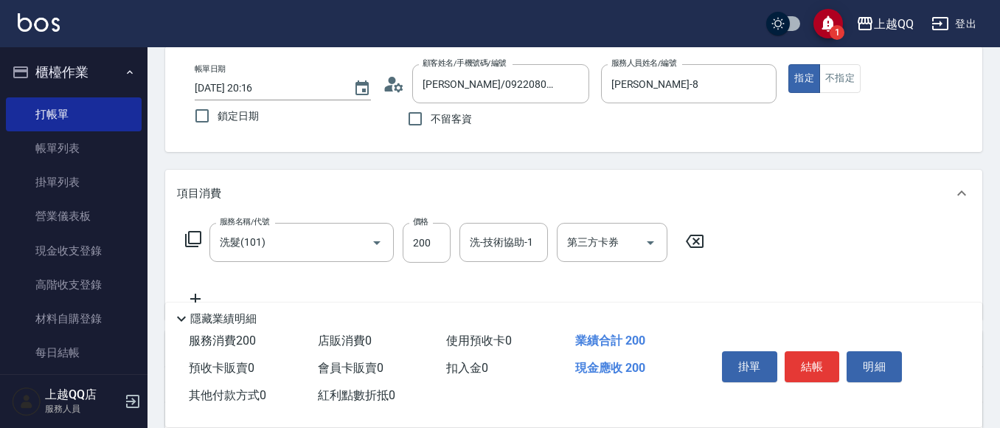
click at [192, 235] on icon at bounding box center [193, 239] width 18 height 18
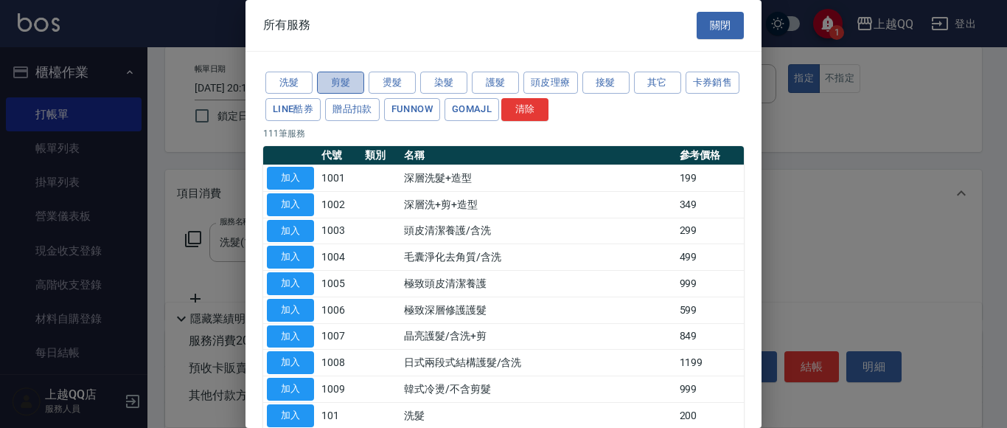
click at [324, 80] on button "剪髮" at bounding box center [340, 83] width 47 height 23
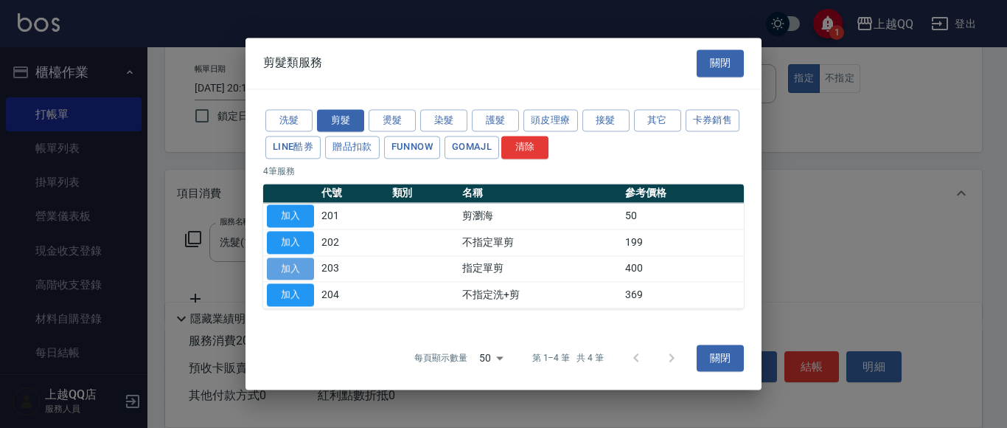
click at [289, 265] on button "加入" at bounding box center [290, 268] width 47 height 23
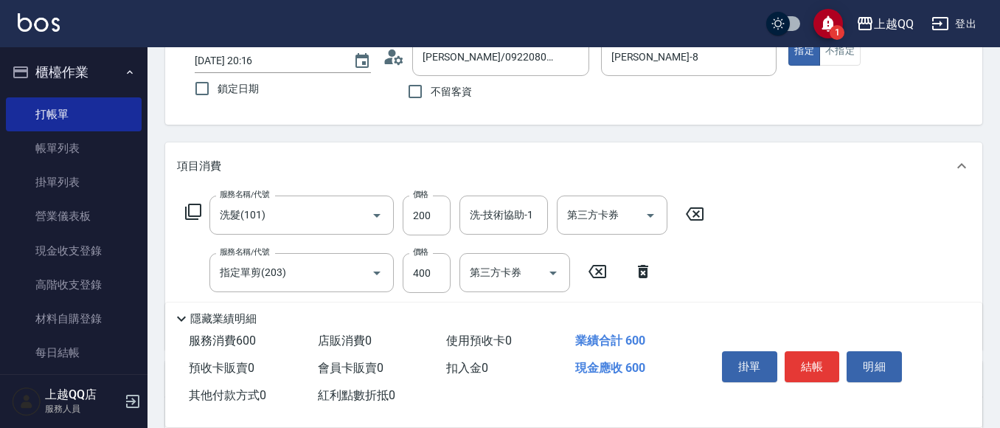
scroll to position [108, 0]
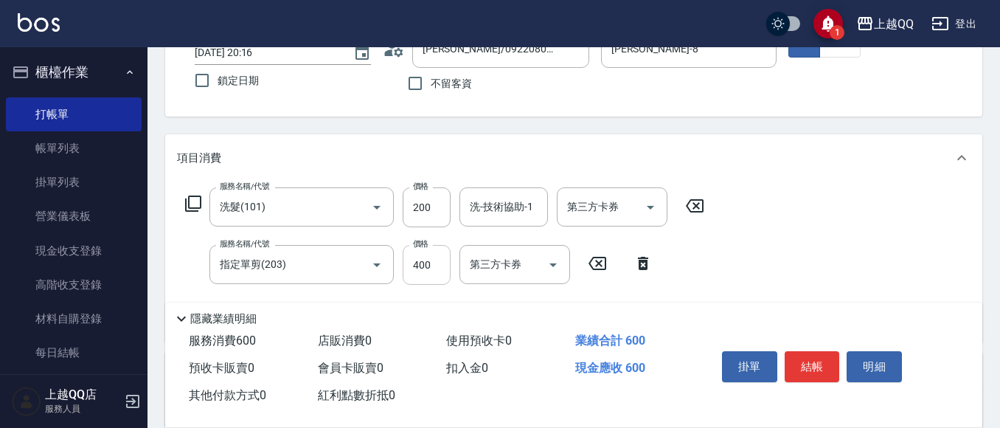
click at [430, 276] on input "400" at bounding box center [427, 265] width 48 height 40
type input "300"
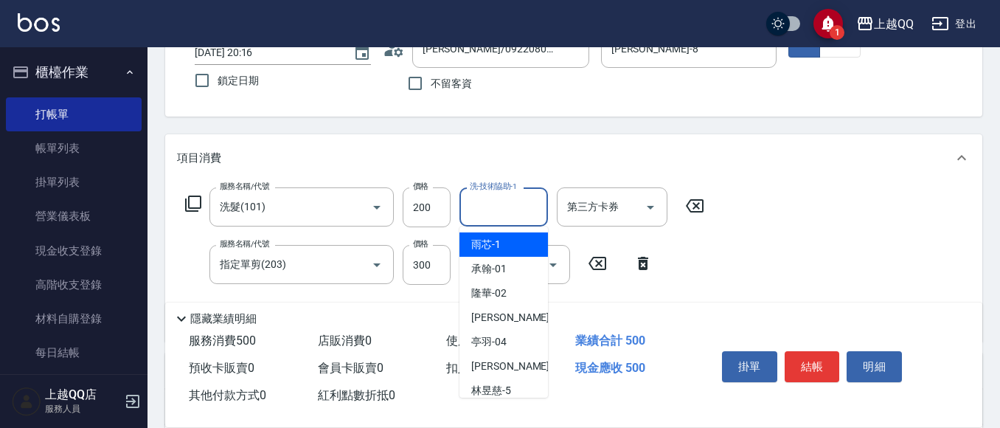
click at [481, 203] on div "洗-技術協助-1 洗-技術協助-1" at bounding box center [503, 206] width 88 height 39
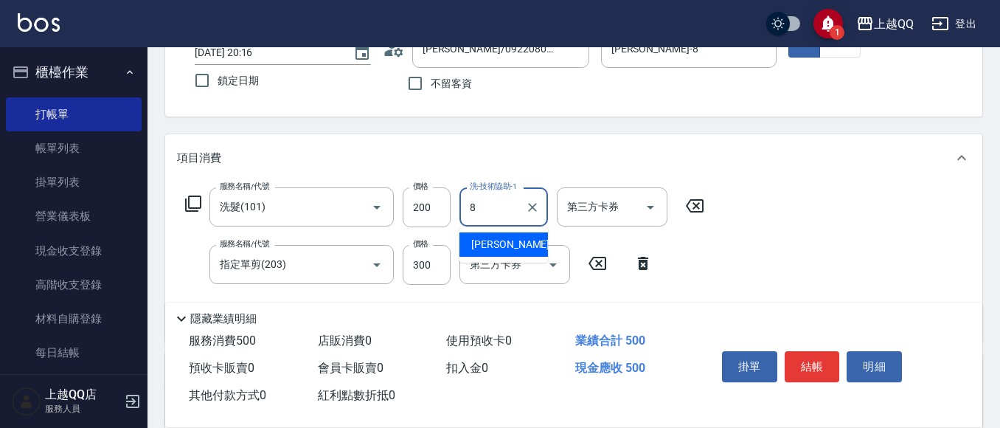
click at [498, 246] on span "[PERSON_NAME] -8" at bounding box center [514, 244] width 87 height 15
type input "[PERSON_NAME]-8"
click at [821, 364] on button "結帳" at bounding box center [811, 366] width 55 height 31
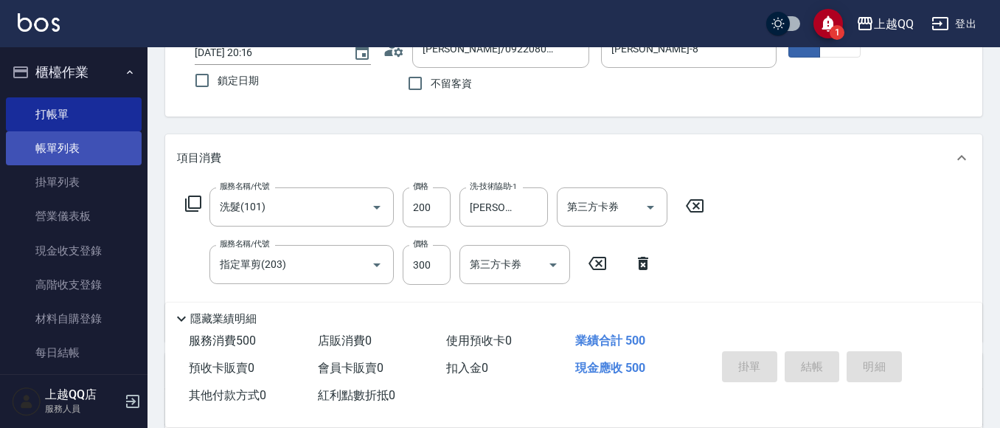
type input "[DATE] 20:24"
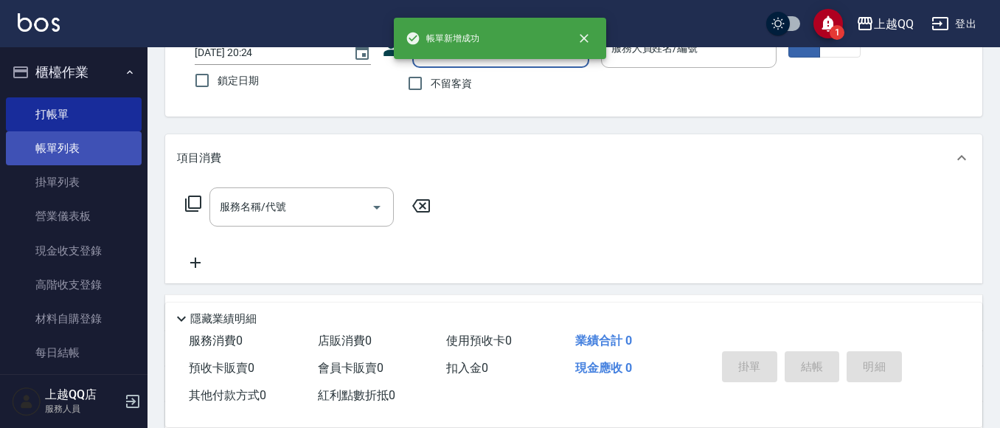
click at [37, 147] on link "帳單列表" at bounding box center [74, 148] width 136 height 34
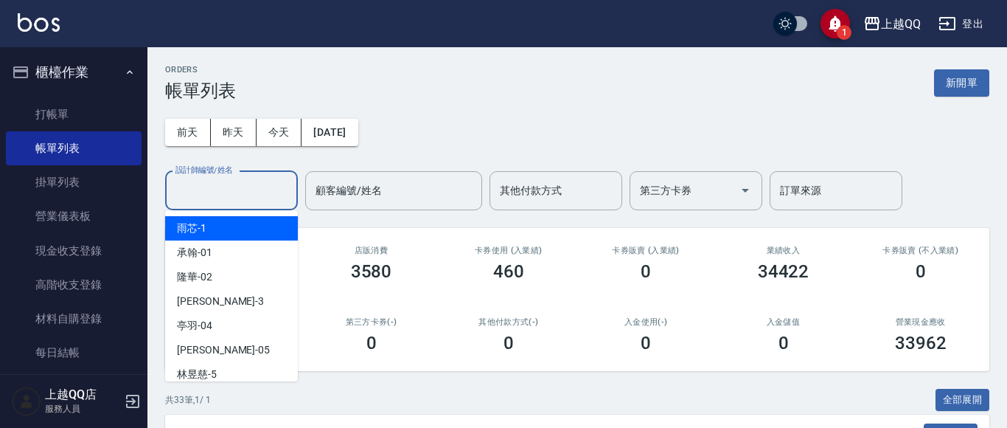
click at [220, 195] on input "設計師編號/姓名" at bounding box center [231, 191] width 119 height 26
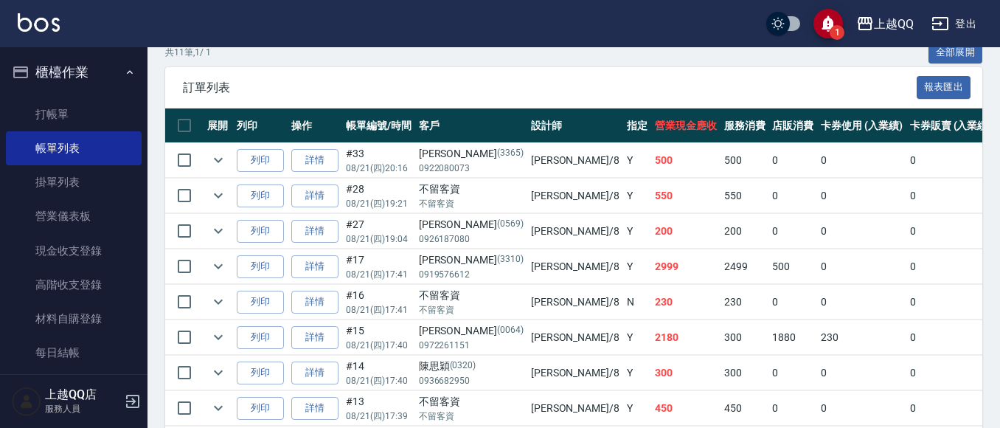
scroll to position [373, 0]
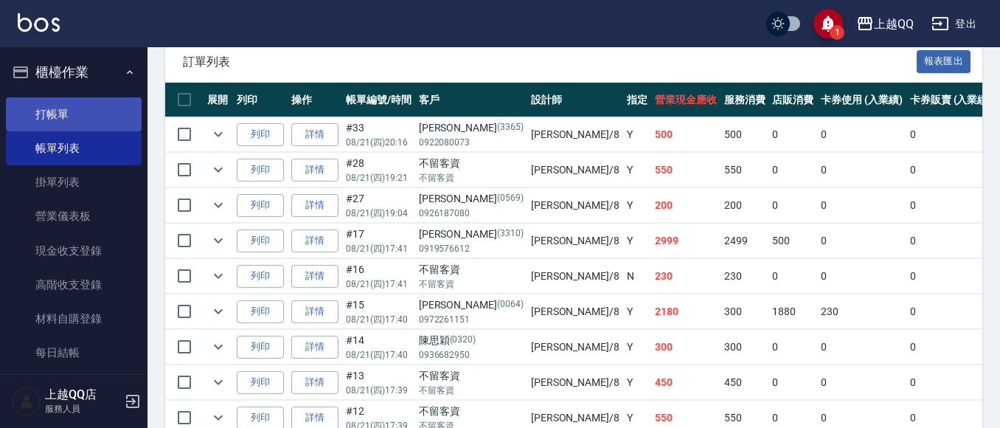
type input "[PERSON_NAME]-8"
click at [55, 108] on link "打帳單" at bounding box center [74, 114] width 136 height 34
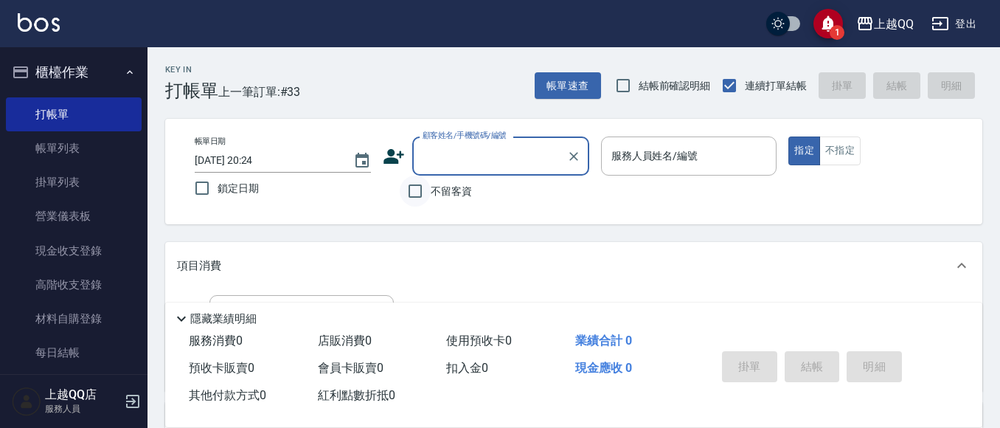
click at [410, 195] on input "不留客資" at bounding box center [415, 190] width 31 height 31
checkbox input "true"
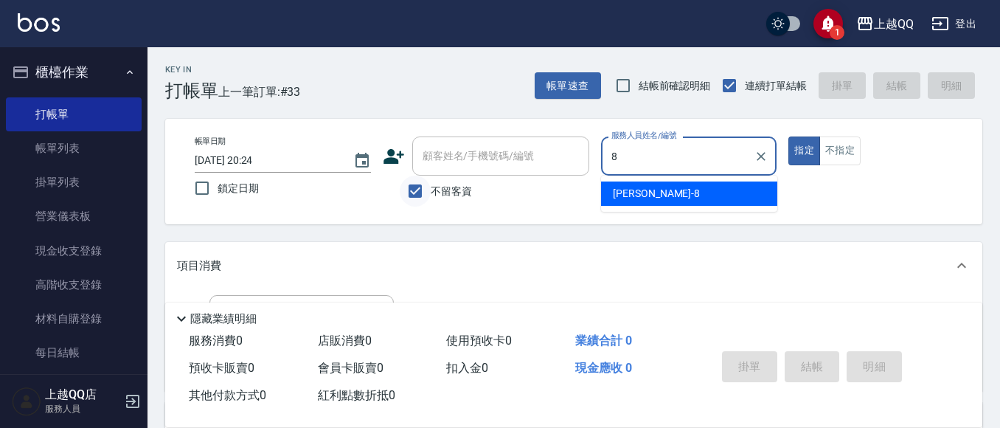
type input "[PERSON_NAME]-8"
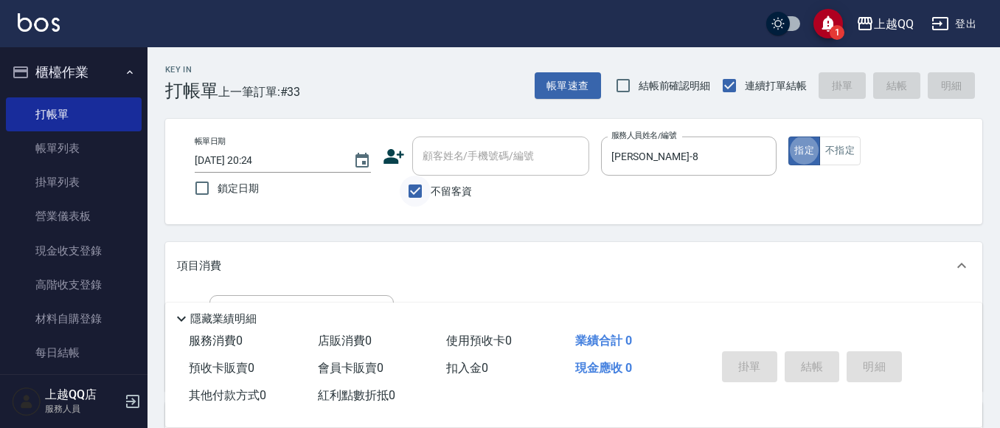
type button "true"
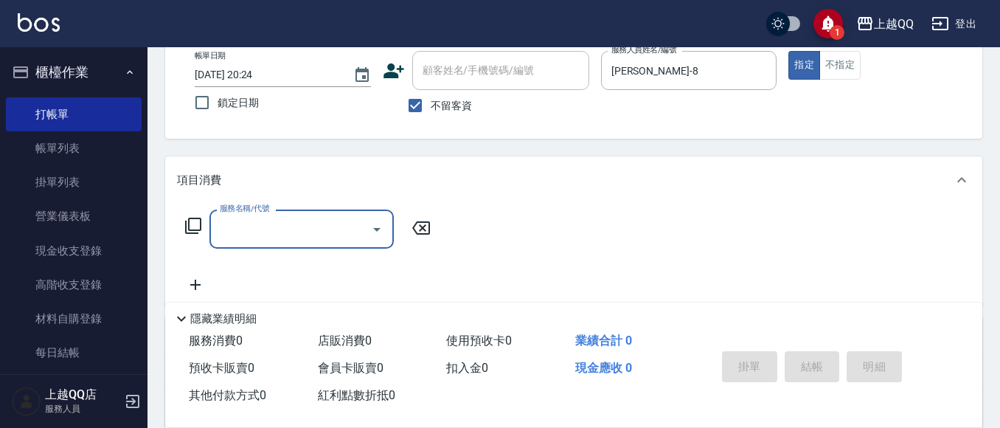
scroll to position [93, 0]
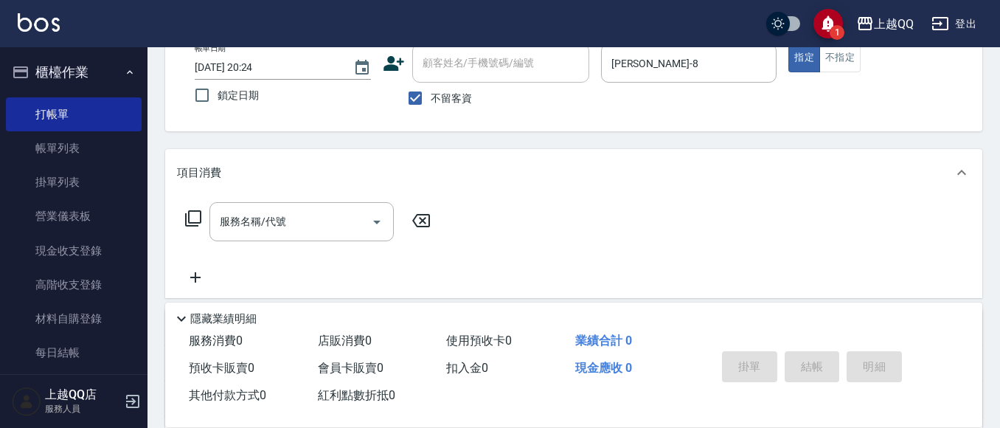
click at [197, 213] on icon at bounding box center [193, 218] width 18 height 18
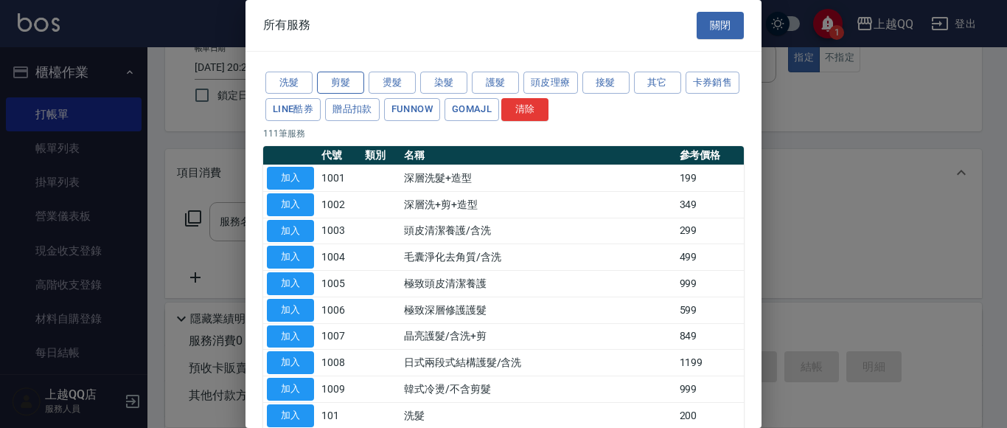
click at [346, 83] on button "剪髮" at bounding box center [340, 83] width 47 height 23
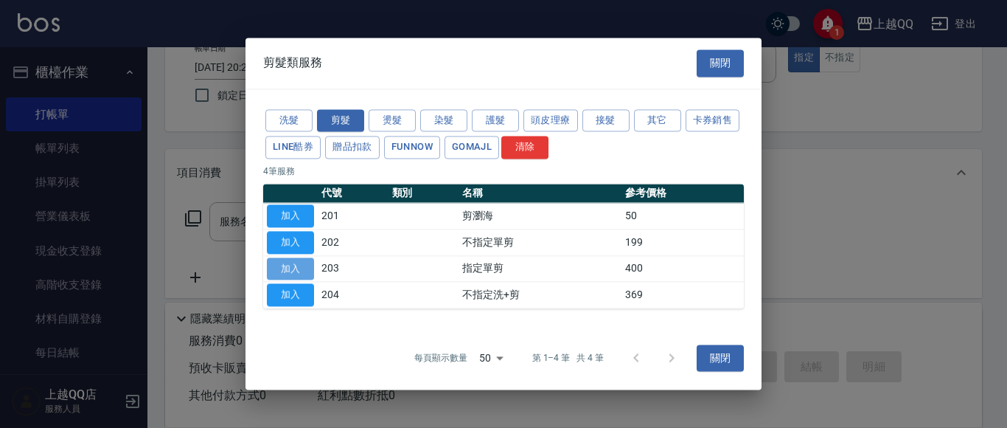
click at [271, 268] on button "加入" at bounding box center [290, 268] width 47 height 23
type input "指定單剪(203)"
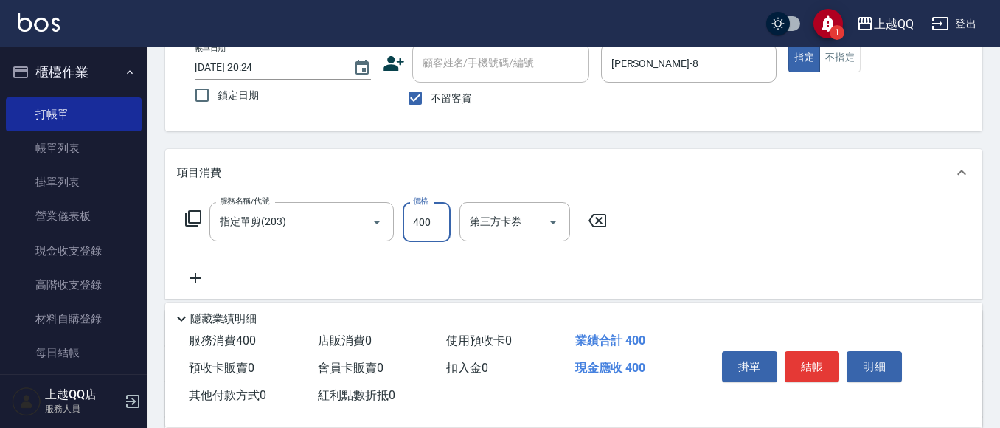
click at [431, 224] on input "400" at bounding box center [427, 222] width 48 height 40
type input "250"
click at [813, 365] on button "結帳" at bounding box center [811, 366] width 55 height 31
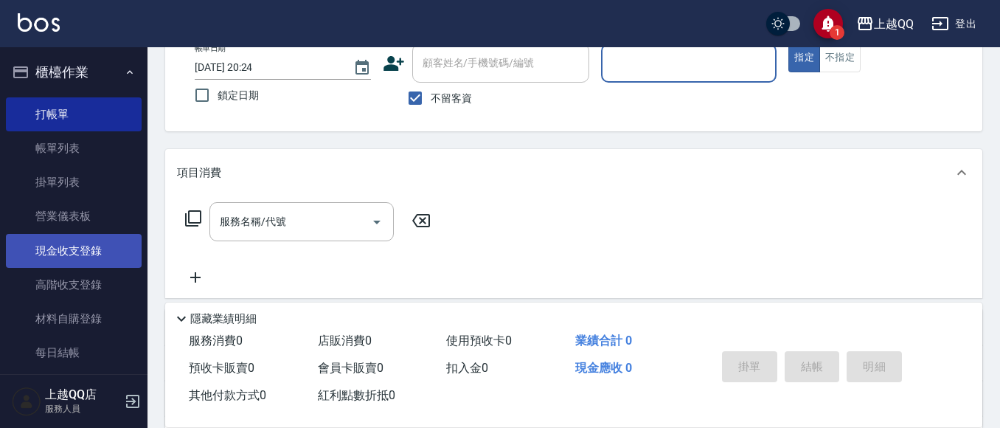
click at [62, 254] on link "現金收支登錄" at bounding box center [74, 251] width 136 height 34
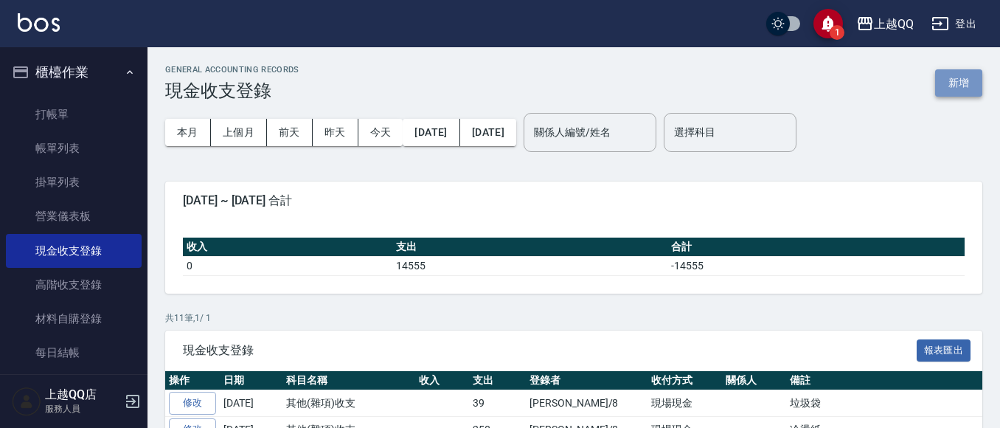
click at [952, 86] on button "新增" at bounding box center [958, 82] width 47 height 27
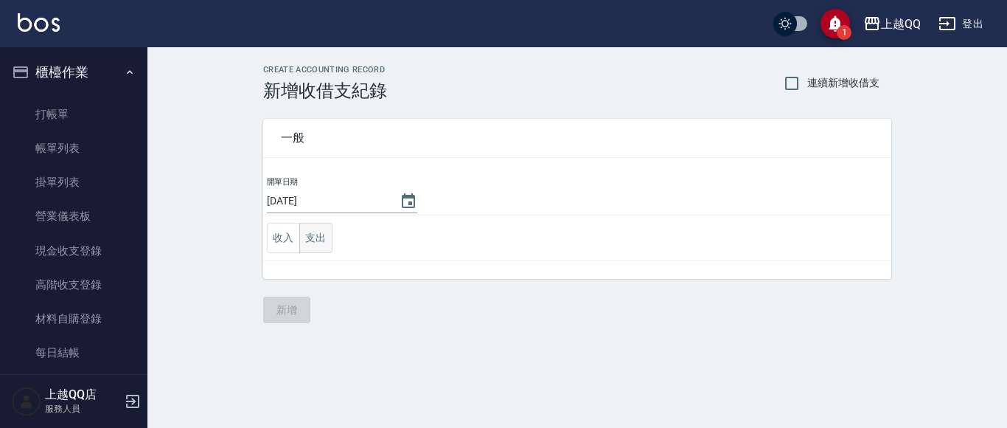
click at [307, 243] on button "支出" at bounding box center [315, 238] width 33 height 30
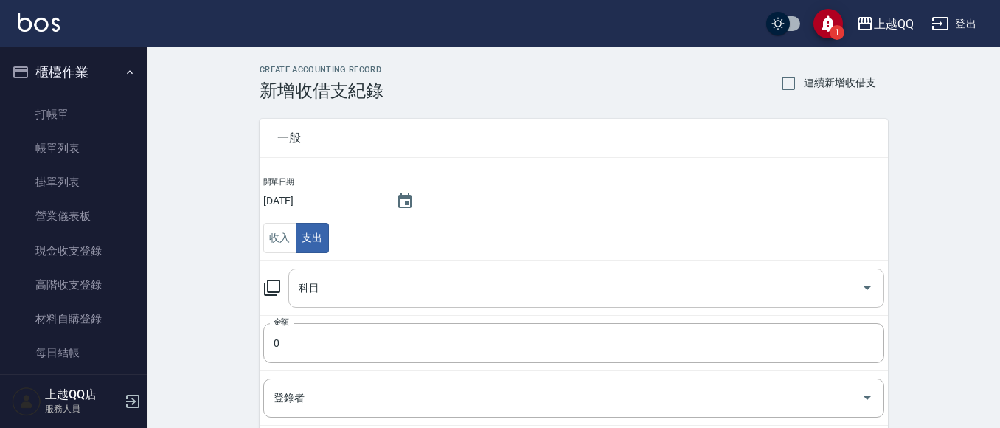
click at [325, 289] on input "科目" at bounding box center [575, 288] width 560 height 26
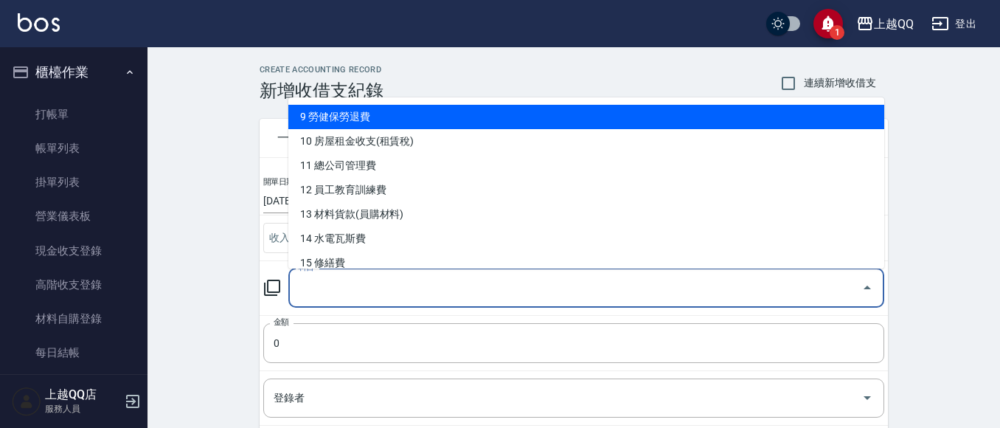
scroll to position [306, 0]
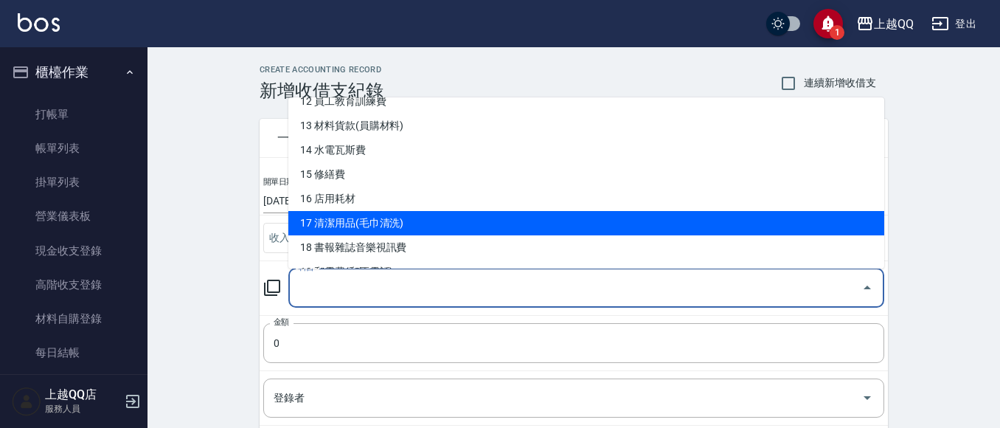
click at [362, 229] on li "17 清潔用品(毛巾清洗)" at bounding box center [586, 223] width 596 height 24
type input "17 清潔用品(毛巾清洗)"
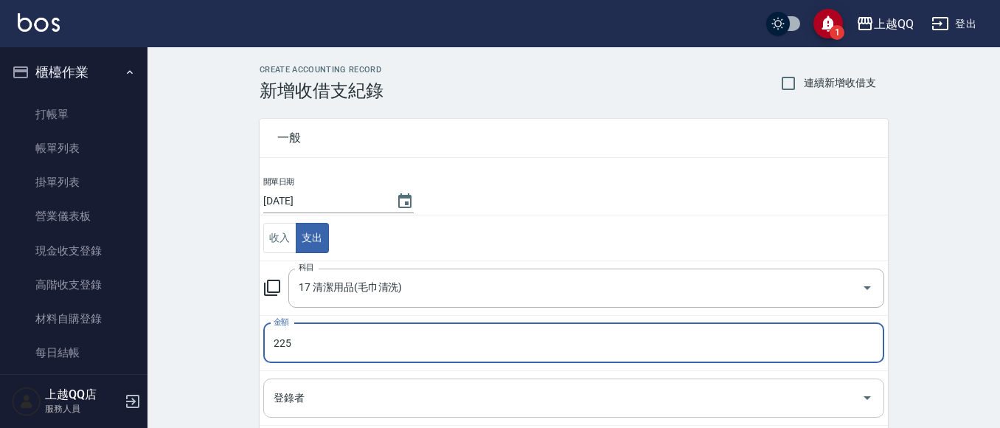
type input "225"
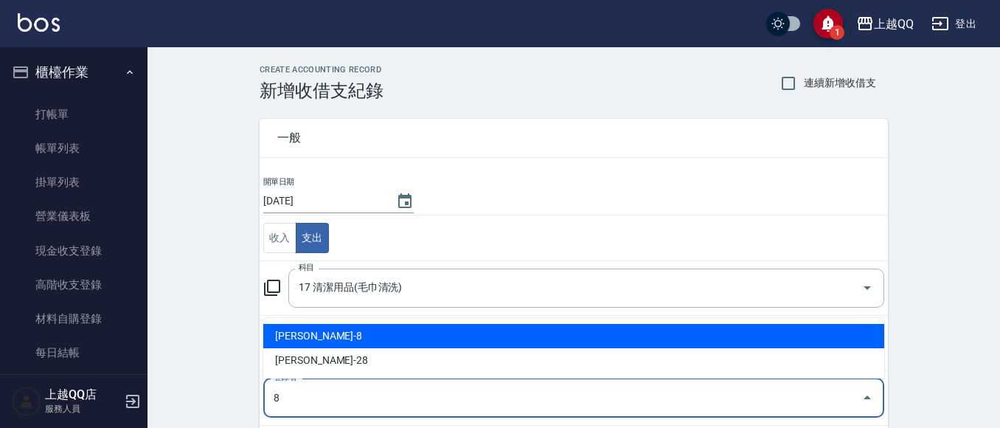
click at [304, 339] on li "[PERSON_NAME]-8" at bounding box center [573, 336] width 621 height 24
type input "[PERSON_NAME]-8"
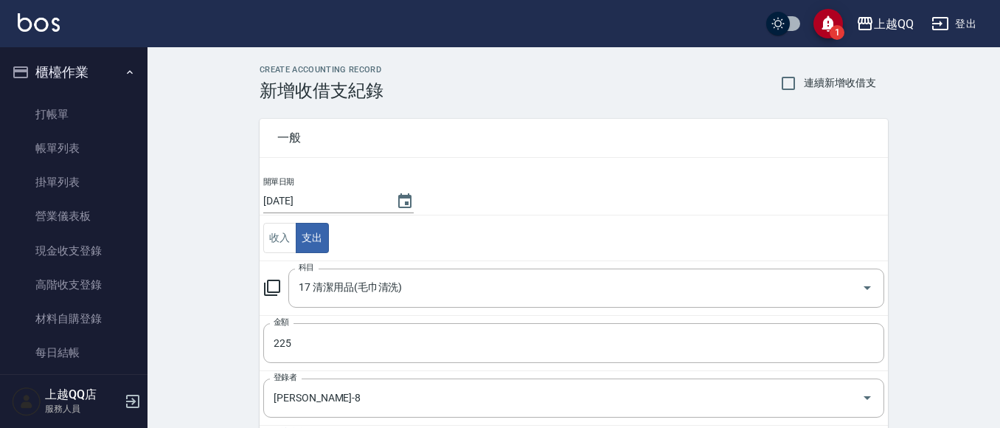
scroll to position [223, 0]
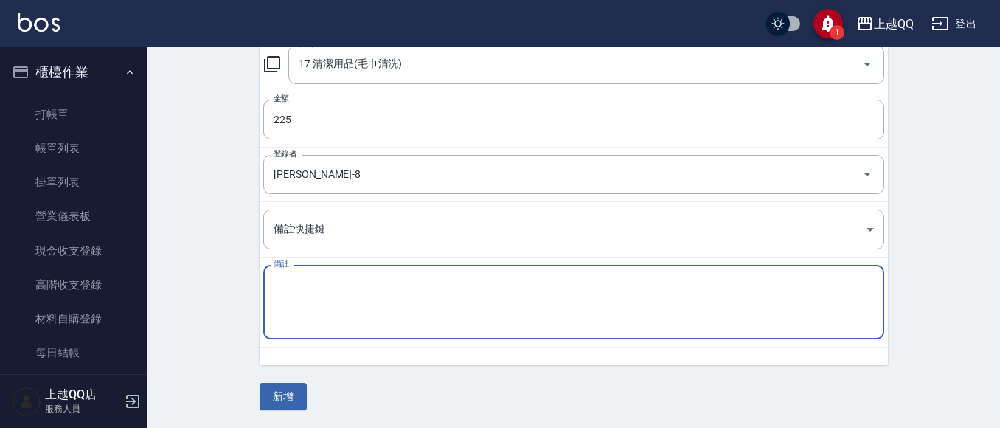
click at [296, 323] on textarea "備註" at bounding box center [574, 302] width 600 height 50
type textarea "地毯清潔225元"
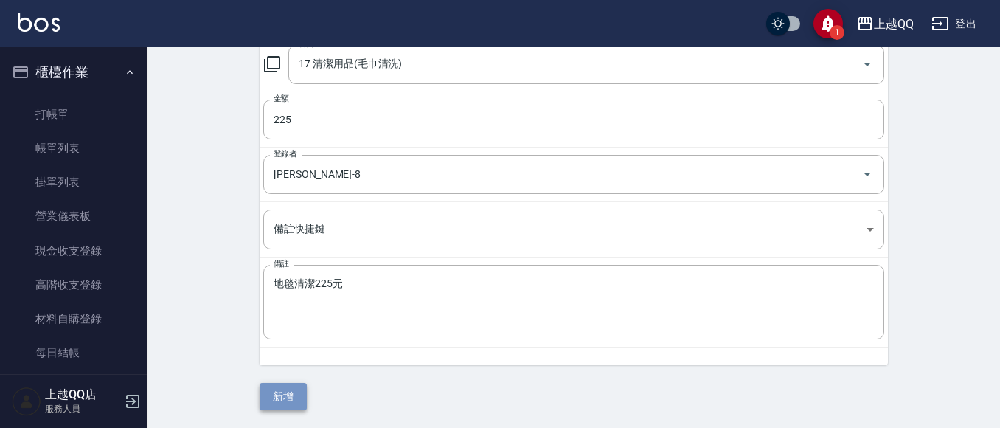
click at [280, 395] on button "新增" at bounding box center [283, 396] width 47 height 27
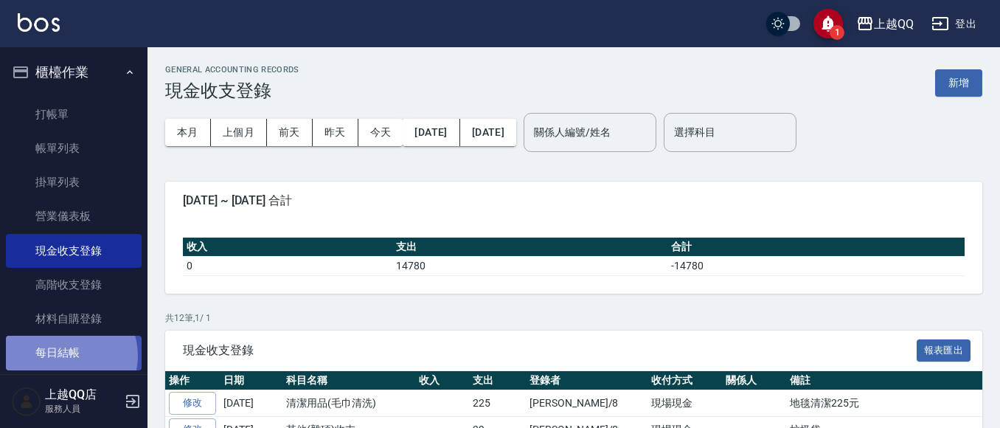
click at [66, 355] on link "每日結帳" at bounding box center [74, 352] width 136 height 34
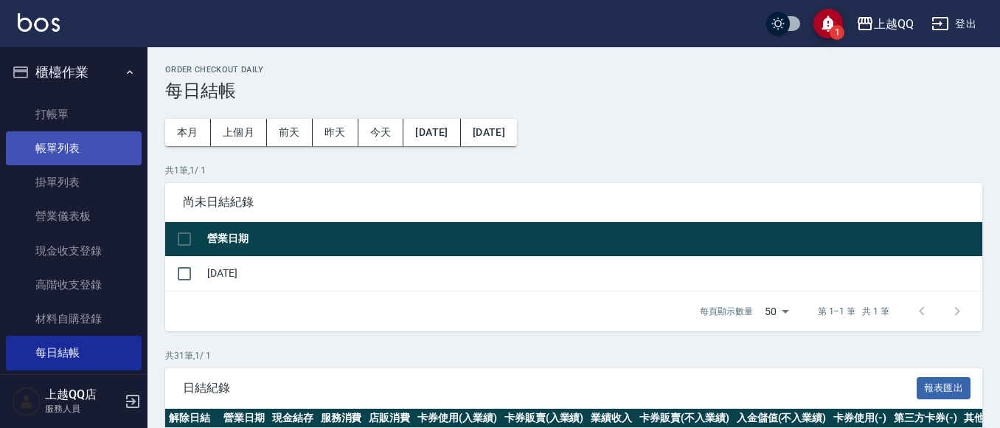
click at [52, 144] on link "帳單列表" at bounding box center [74, 148] width 136 height 34
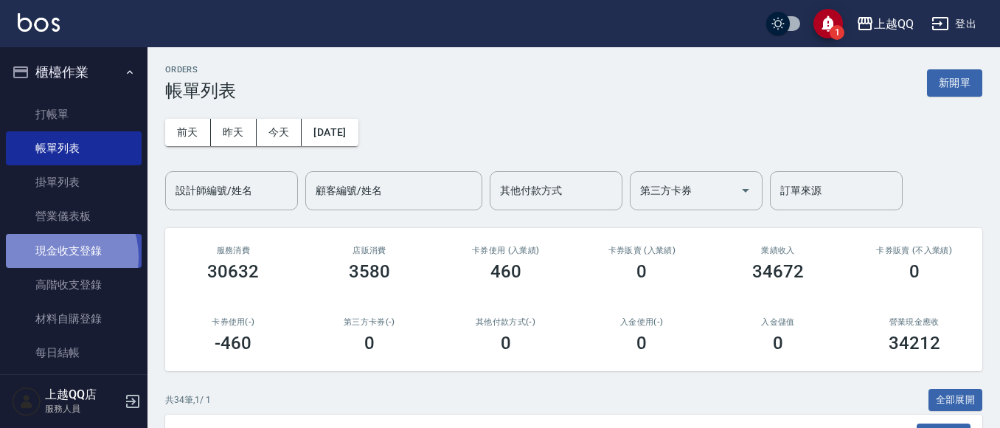
click at [50, 257] on link "現金收支登錄" at bounding box center [74, 251] width 136 height 34
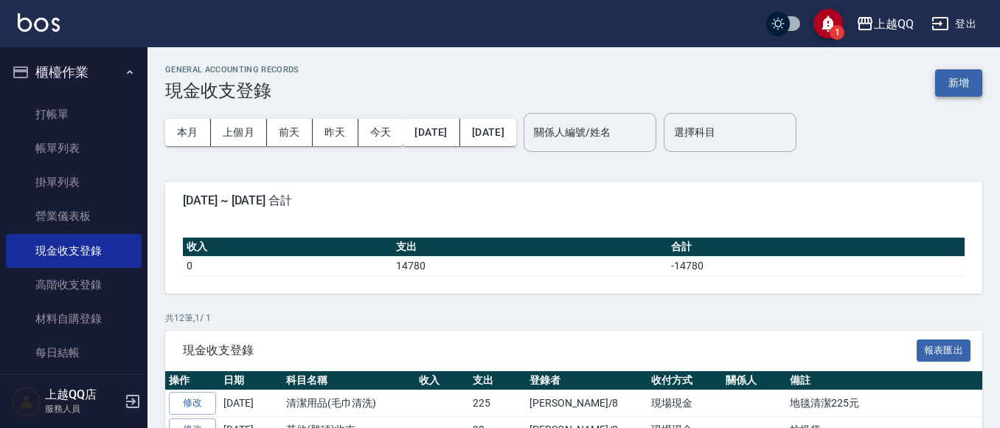
click at [957, 81] on button "新增" at bounding box center [958, 82] width 47 height 27
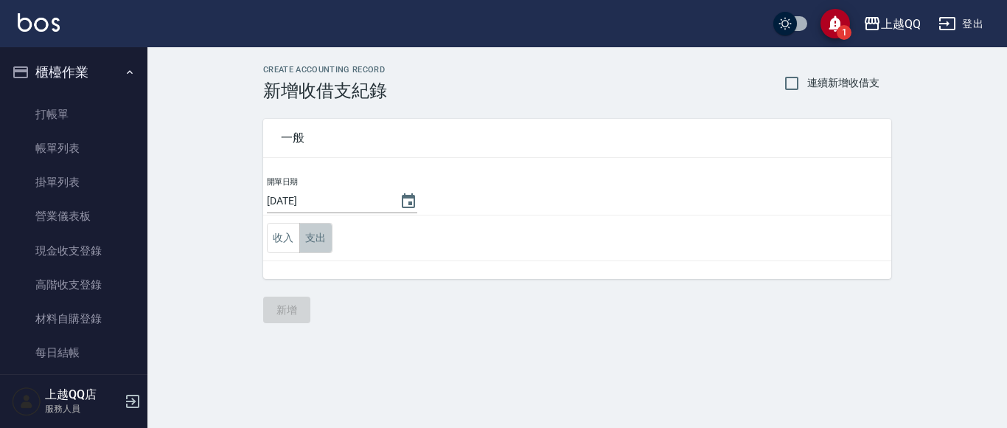
click at [306, 237] on button "支出" at bounding box center [315, 238] width 33 height 30
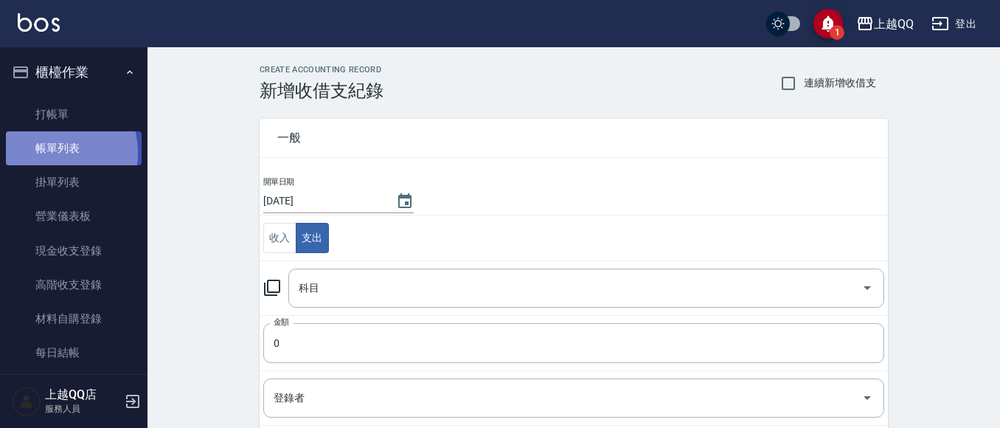
click at [41, 153] on link "帳單列表" at bounding box center [74, 148] width 136 height 34
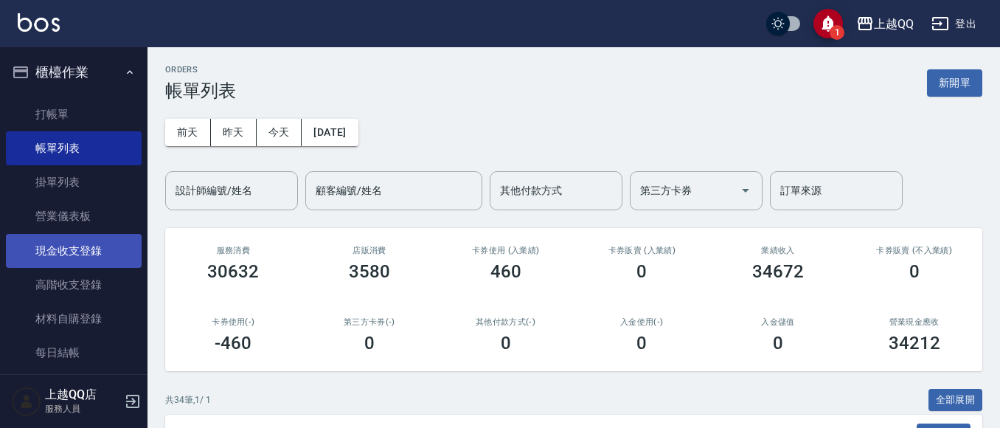
click at [79, 248] on link "現金收支登錄" at bounding box center [74, 251] width 136 height 34
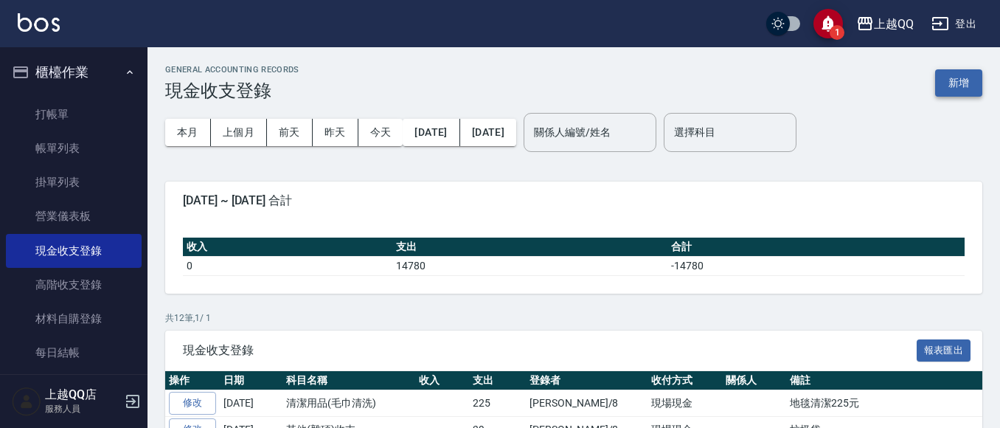
click at [961, 82] on button "新增" at bounding box center [958, 82] width 47 height 27
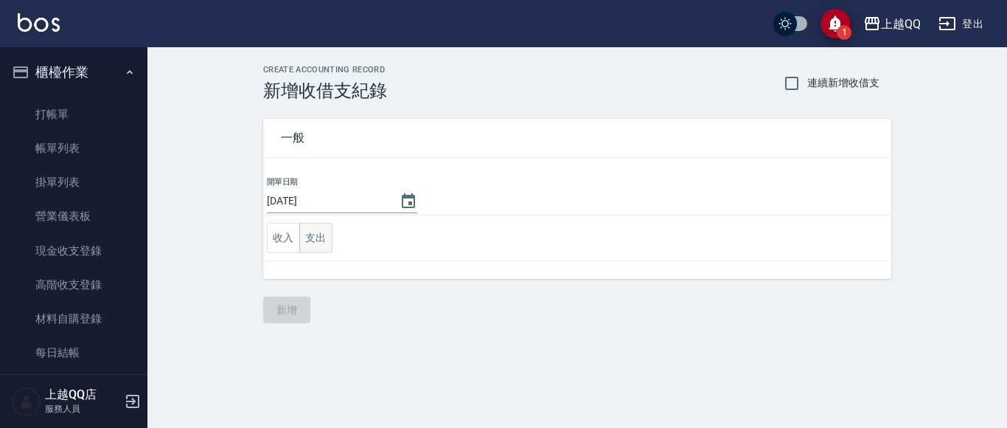
click at [320, 235] on button "支出" at bounding box center [315, 238] width 33 height 30
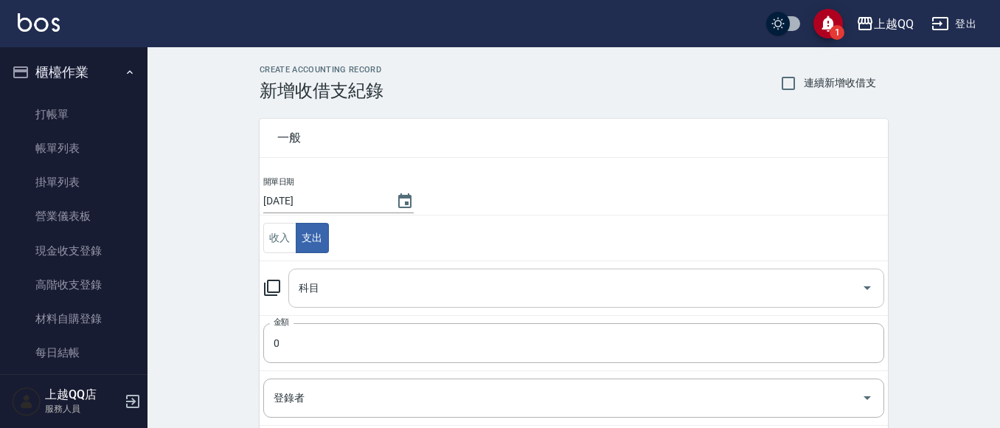
click at [863, 279] on icon "Open" at bounding box center [867, 288] width 18 height 18
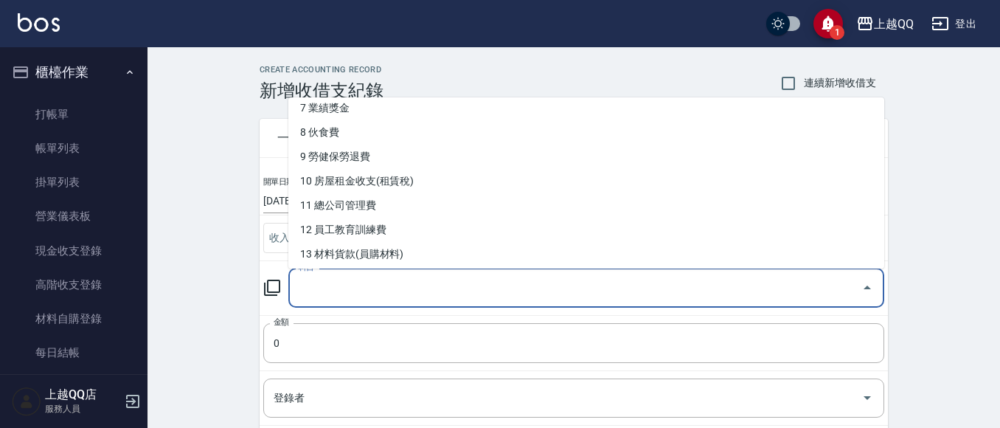
scroll to position [218, 0]
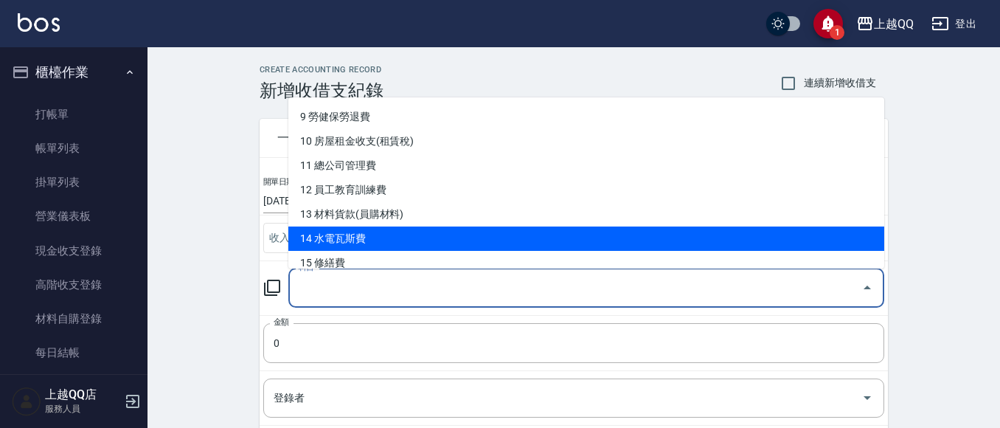
click at [462, 240] on li "14 水電瓦斯費" at bounding box center [586, 238] width 596 height 24
type input "14 水電瓦斯費"
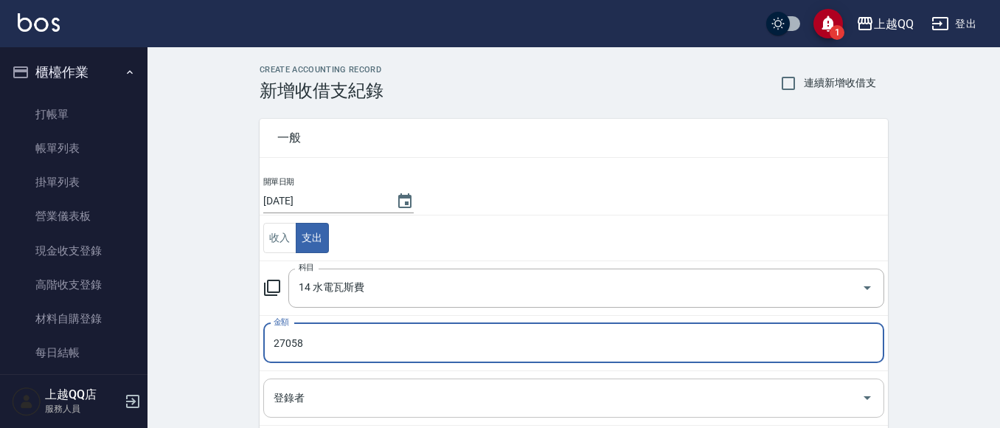
type input "27058"
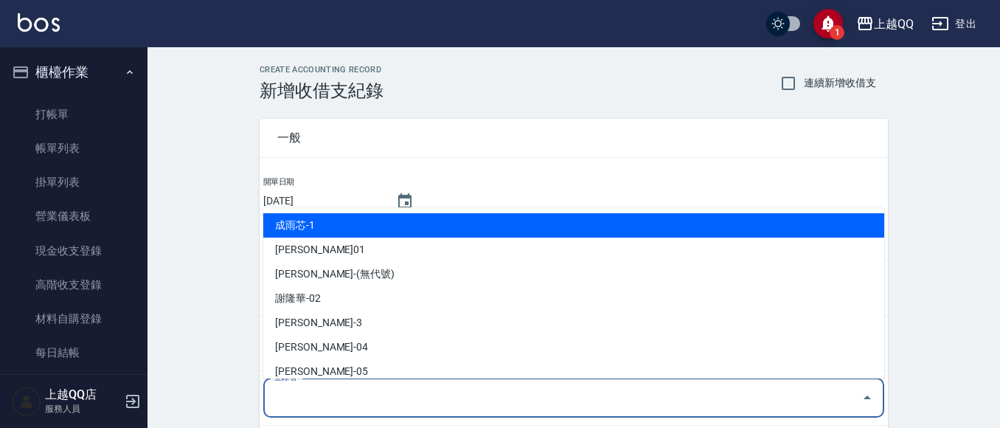
click at [299, 404] on input "登錄者" at bounding box center [562, 398] width 585 height 26
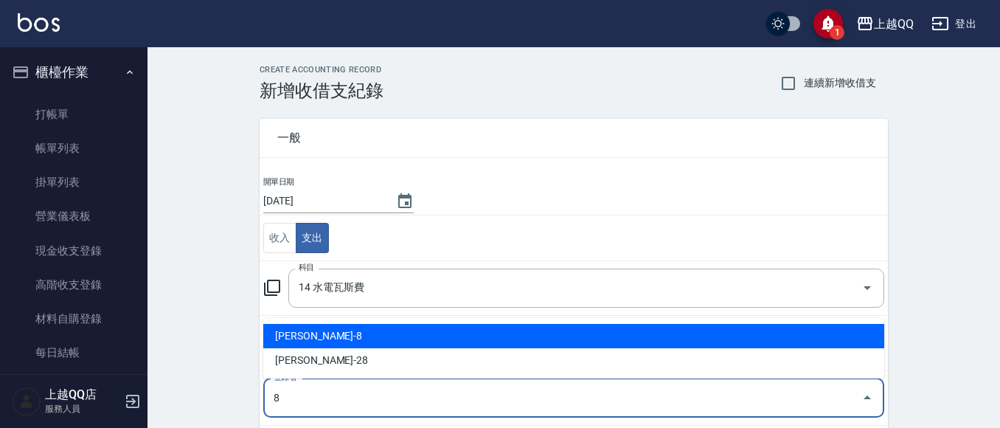
click at [284, 330] on li "[PERSON_NAME]-8" at bounding box center [573, 336] width 621 height 24
type input "[PERSON_NAME]-8"
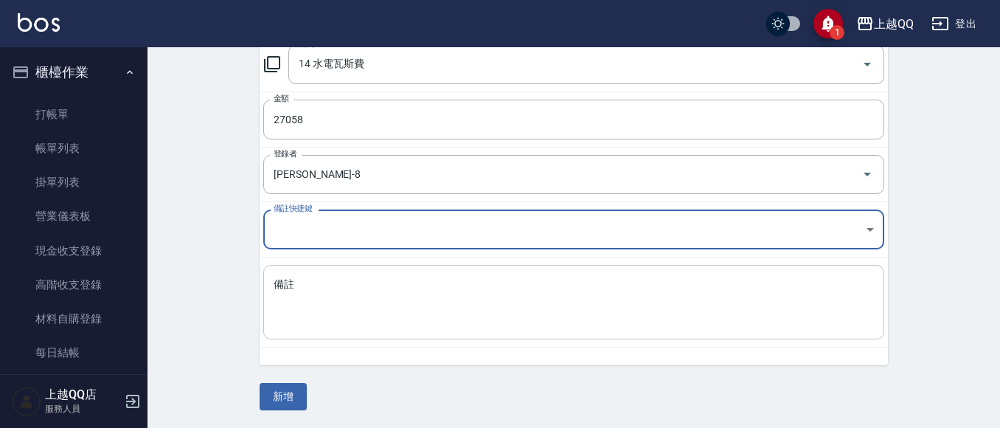
click at [289, 337] on div "x 備註" at bounding box center [573, 302] width 621 height 74
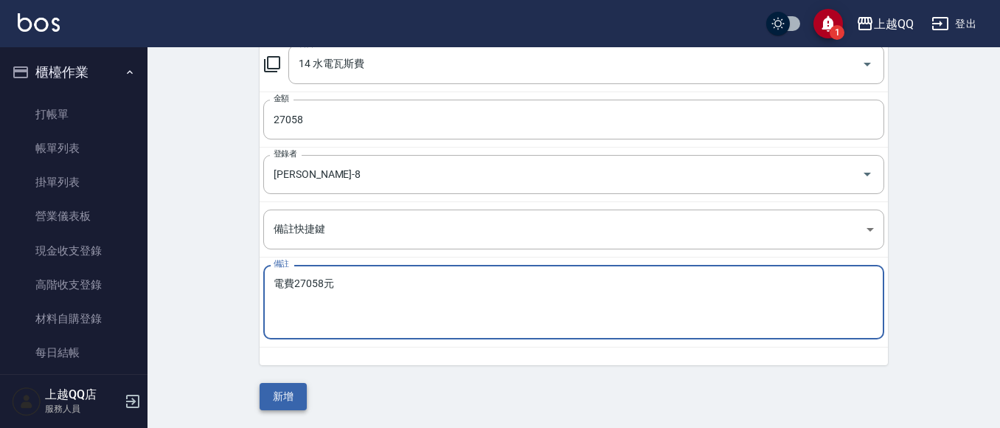
type textarea "電費27058元"
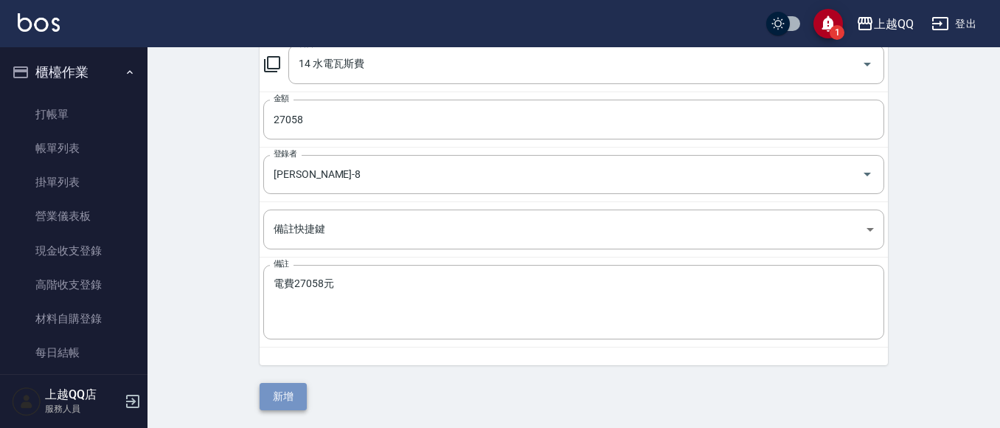
click at [292, 389] on button "新增" at bounding box center [283, 396] width 47 height 27
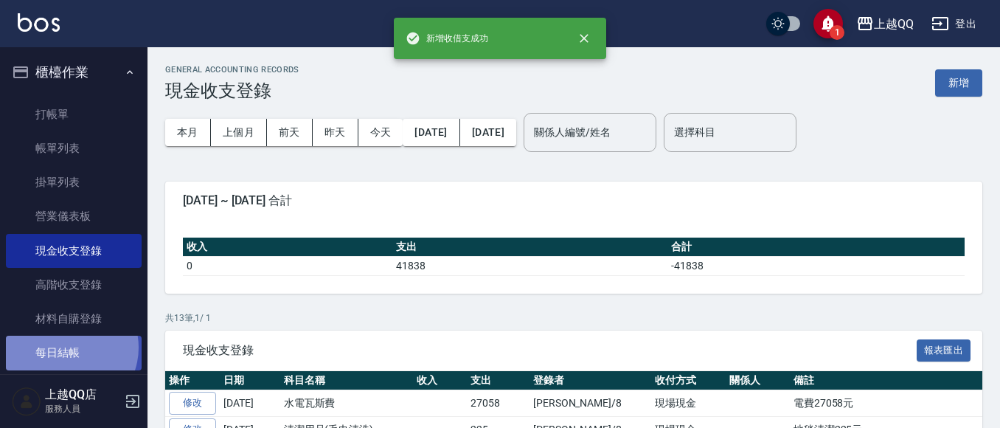
click at [66, 347] on link "每日結帳" at bounding box center [74, 352] width 136 height 34
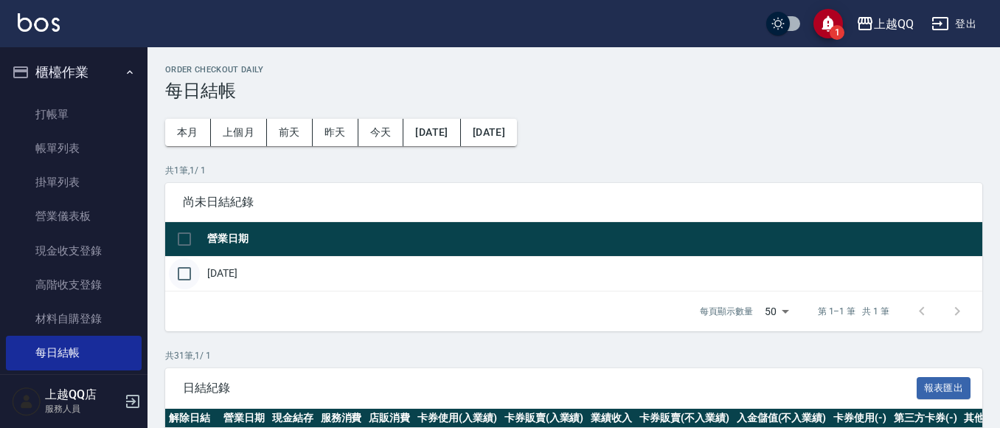
click at [181, 271] on input "checkbox" at bounding box center [184, 273] width 31 height 31
checkbox input "true"
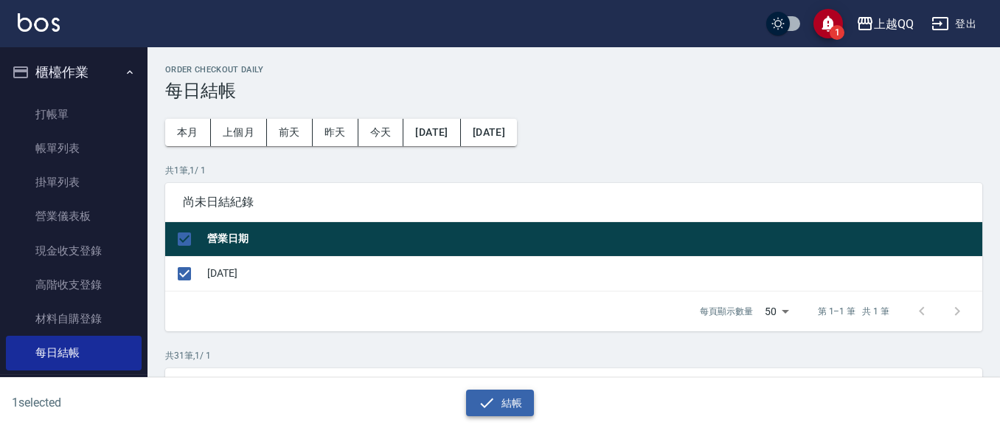
click at [522, 399] on button "結帳" at bounding box center [500, 402] width 69 height 27
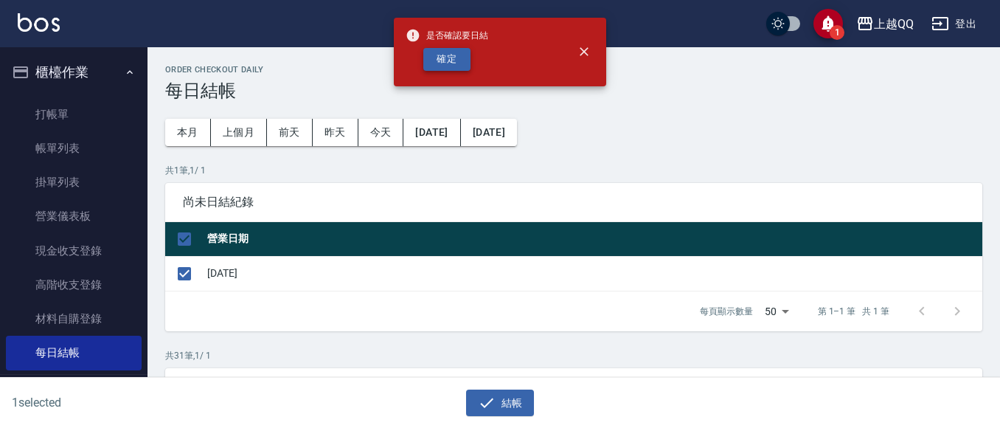
click at [443, 52] on button "確定" at bounding box center [446, 59] width 47 height 23
checkbox input "false"
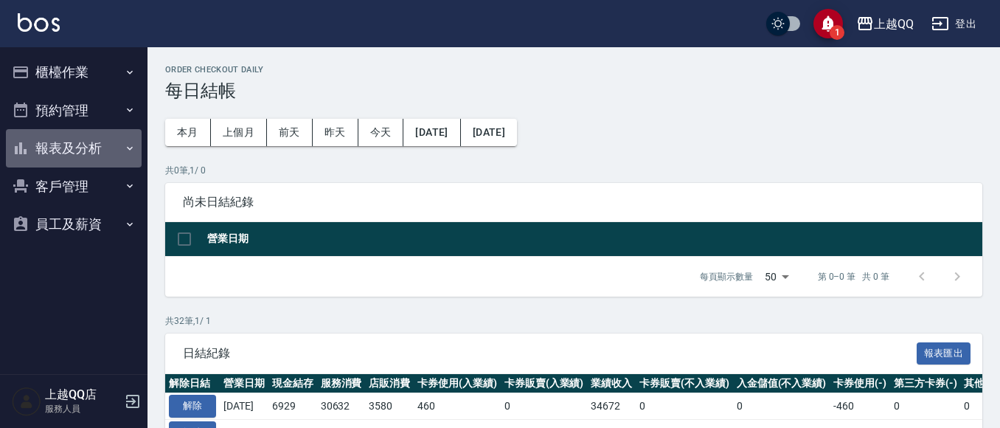
click at [69, 148] on button "報表及分析" at bounding box center [74, 148] width 136 height 38
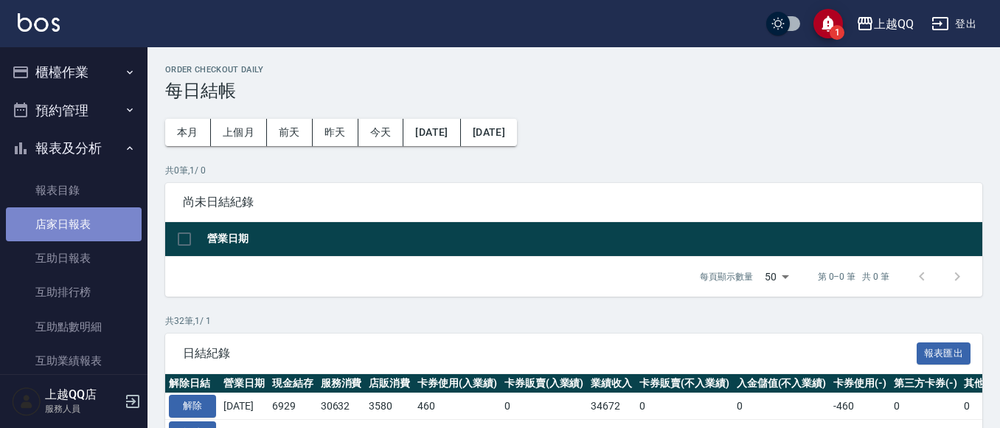
click at [76, 224] on link "店家日報表" at bounding box center [74, 224] width 136 height 34
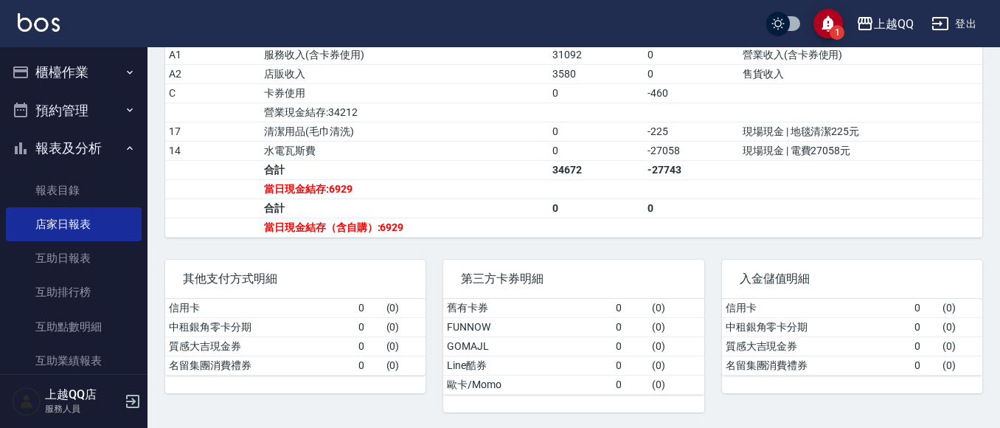
scroll to position [493, 0]
